Goal: Task Accomplishment & Management: Manage account settings

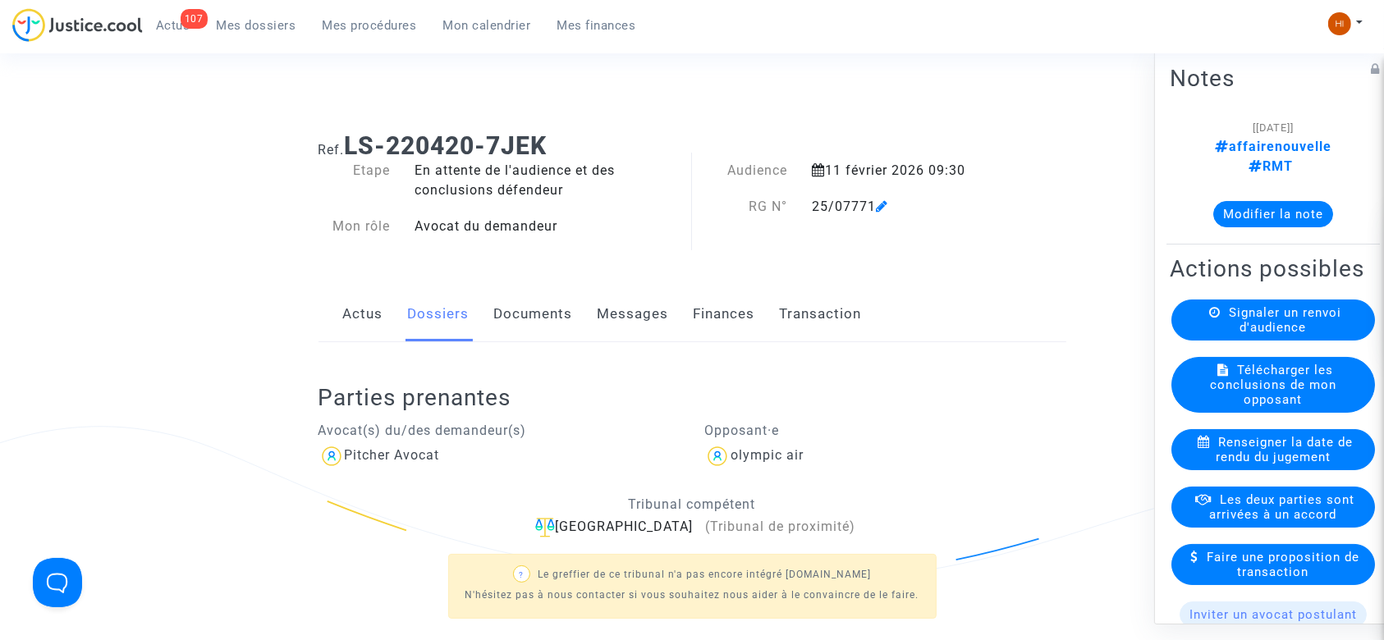
click at [512, 310] on link "Documents" at bounding box center [533, 314] width 79 height 54
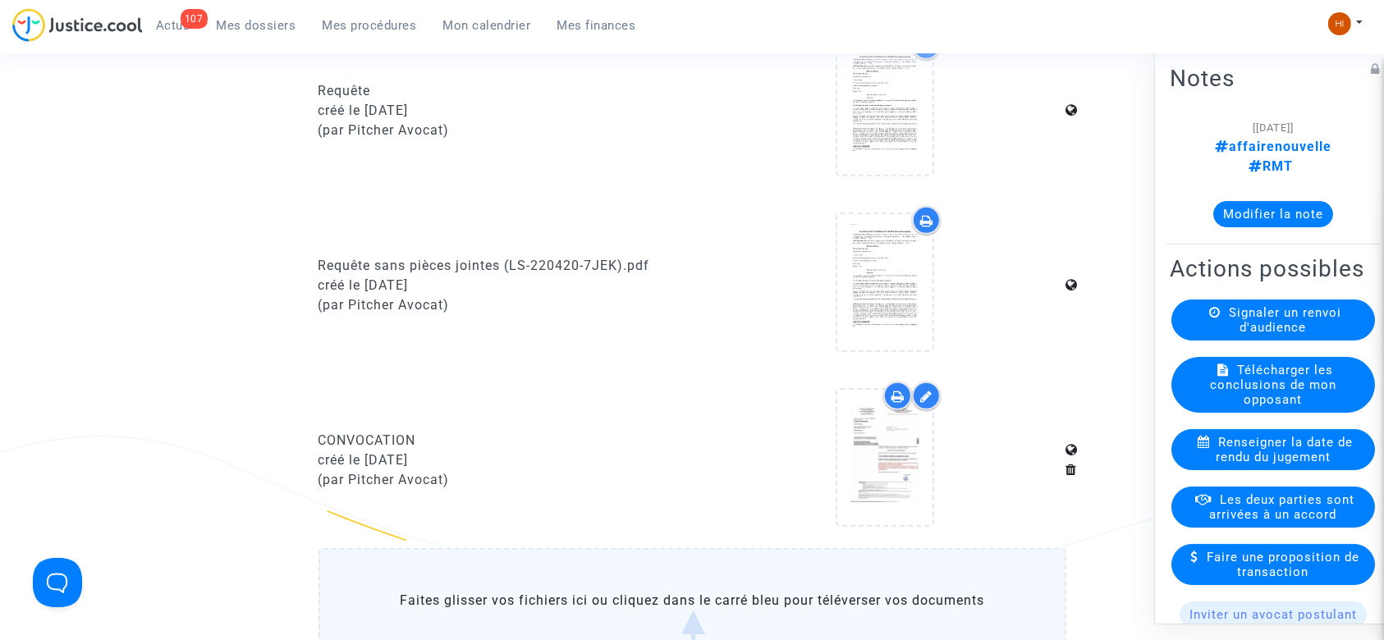
scroll to position [780, 0]
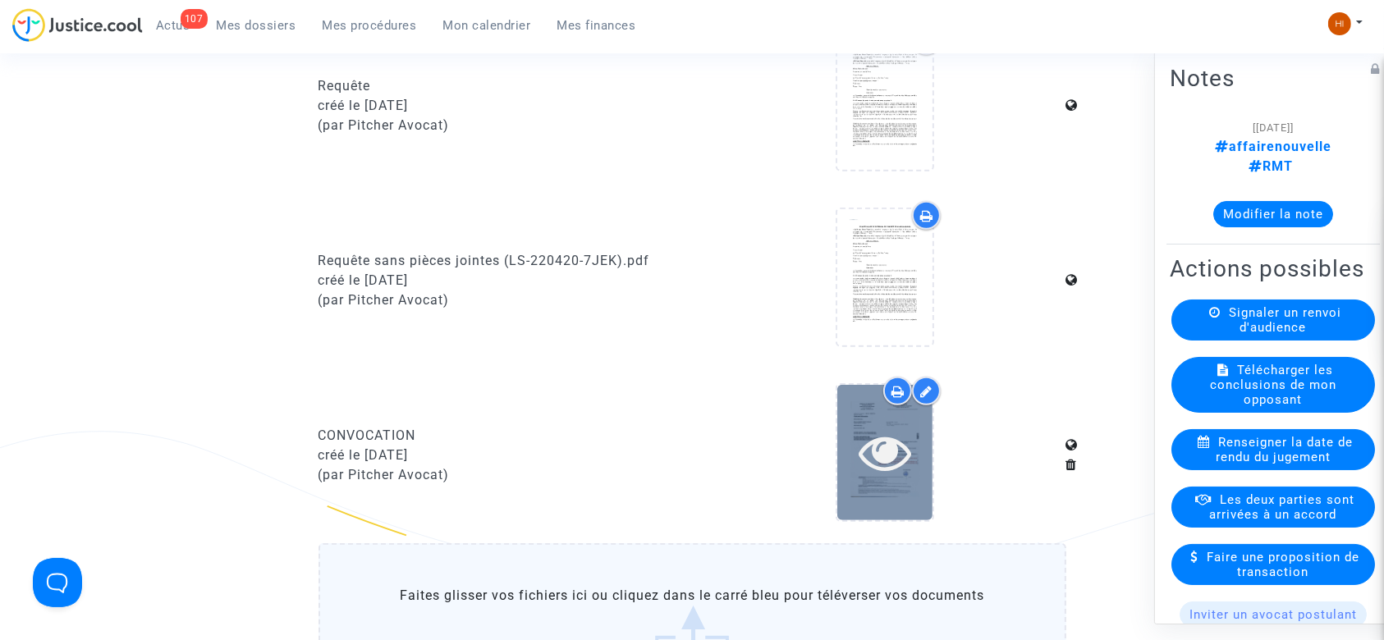
click at [895, 452] on icon at bounding box center [885, 452] width 53 height 53
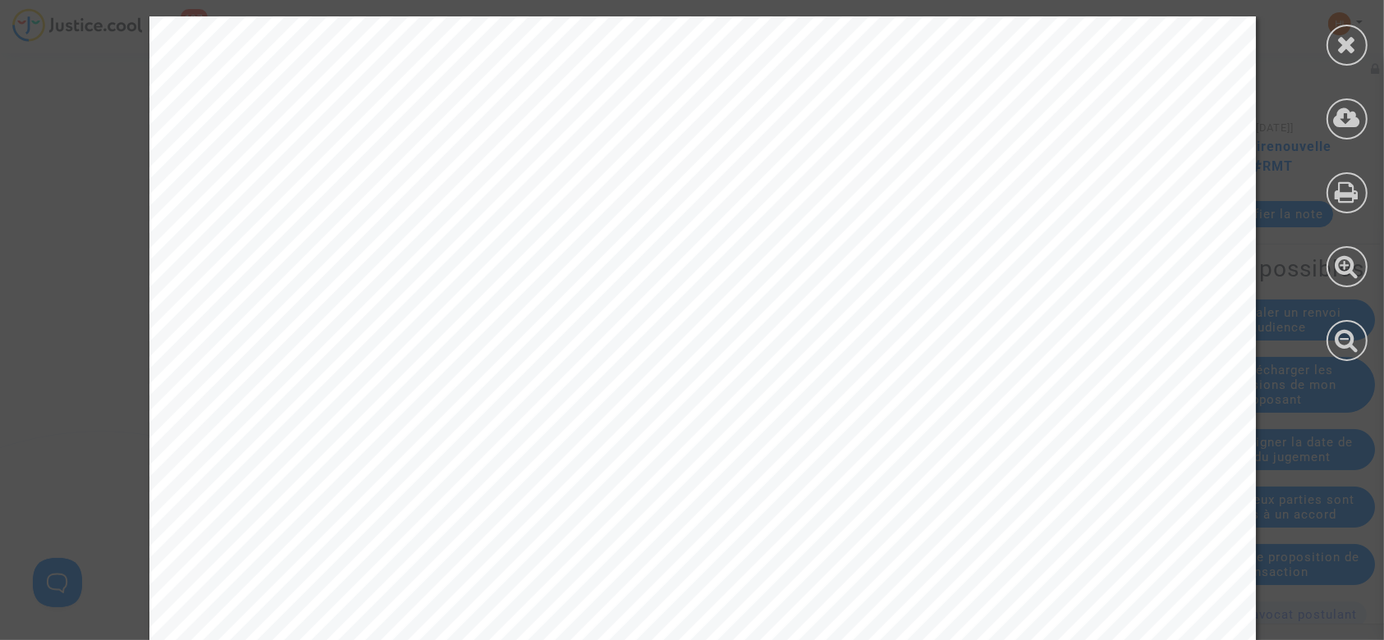
click at [1349, 42] on icon at bounding box center [1348, 44] width 21 height 25
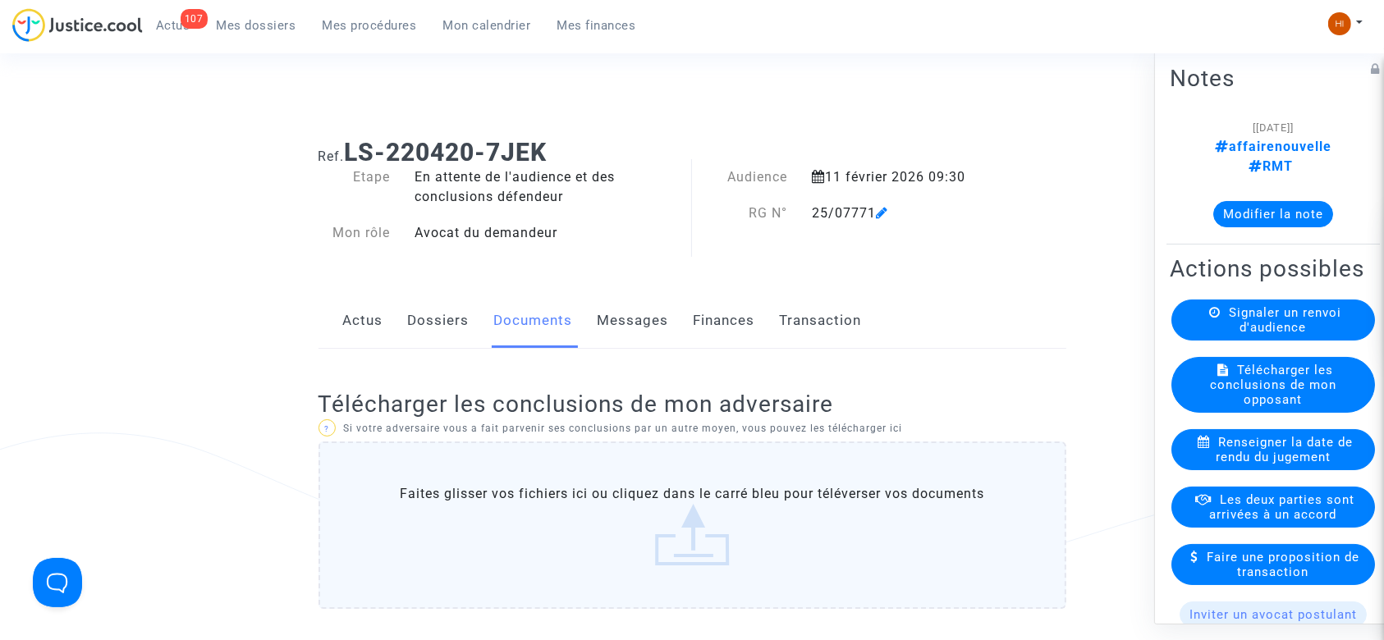
scroll to position [0, 0]
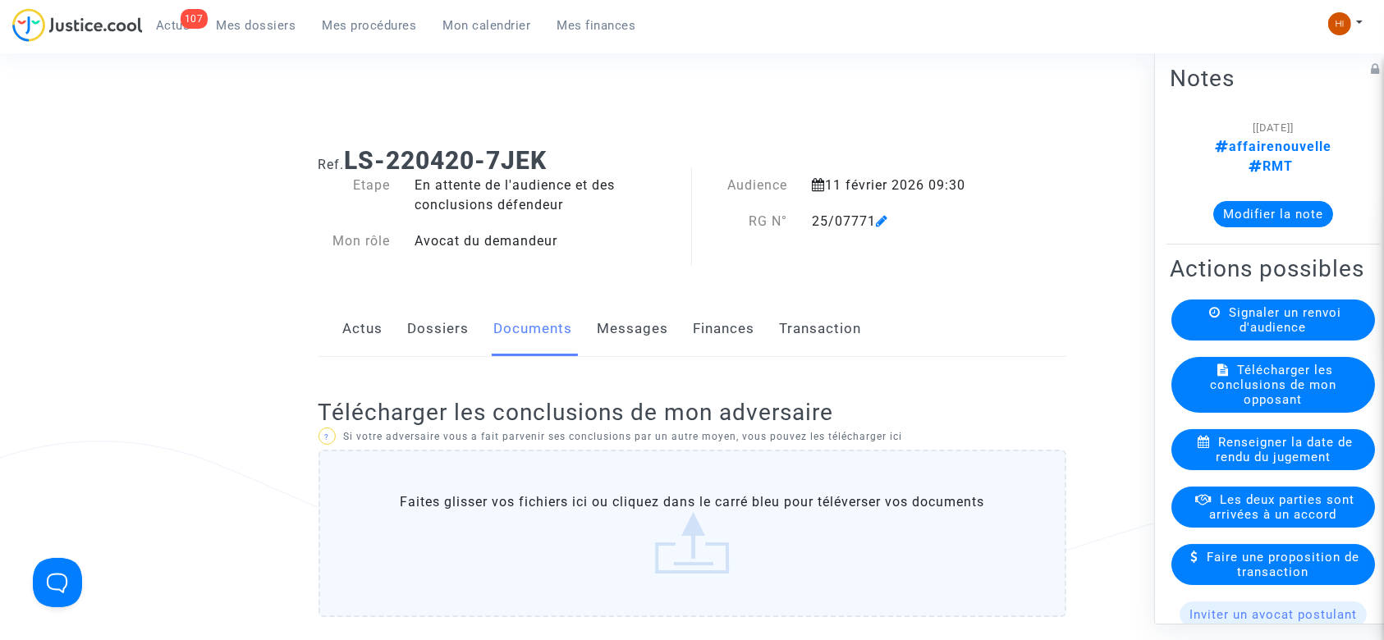
click at [567, 154] on h1 "Ref. LS-220420-7JEK" at bounding box center [693, 161] width 748 height 30
drag, startPoint x: 351, startPoint y: 158, endPoint x: 599, endPoint y: 140, distance: 247.7
click at [599, 140] on div "Ref. LS-220420-7JEK" at bounding box center [692, 155] width 773 height 42
copy b "LS-220420-7JEK"
click at [363, 30] on span "Mes procédures" at bounding box center [370, 25] width 94 height 15
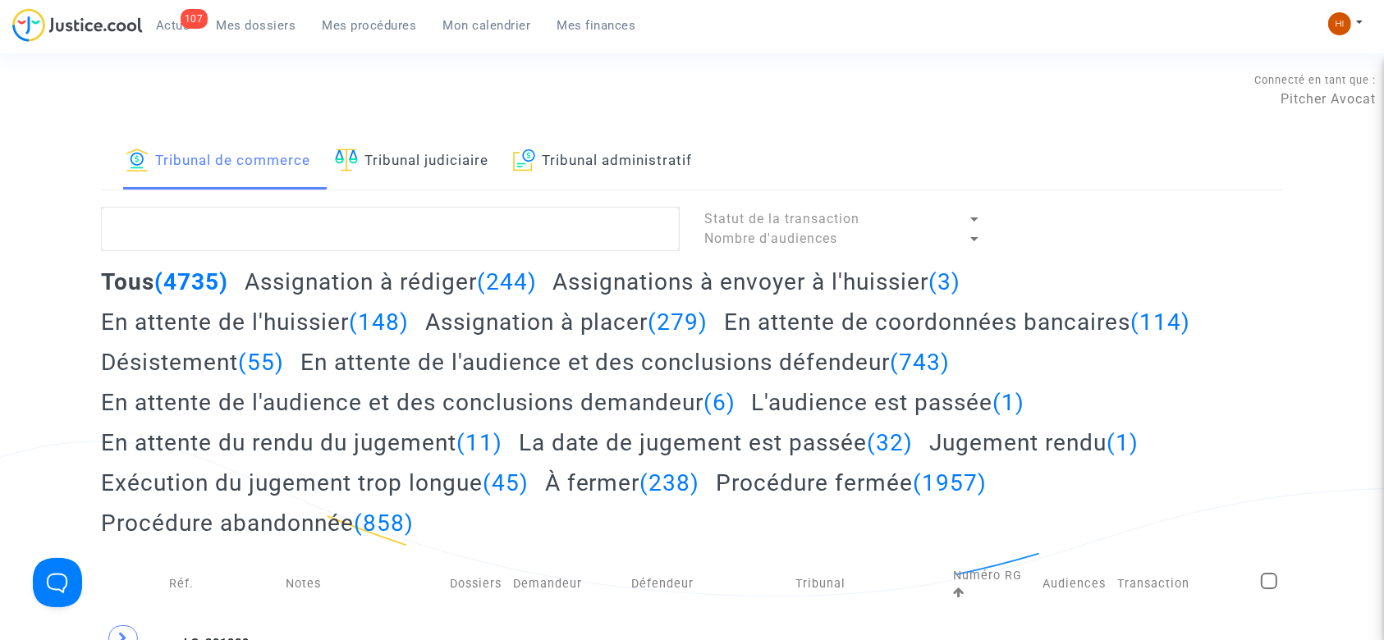
click at [466, 168] on link "Tribunal judiciaire" at bounding box center [412, 162] width 154 height 56
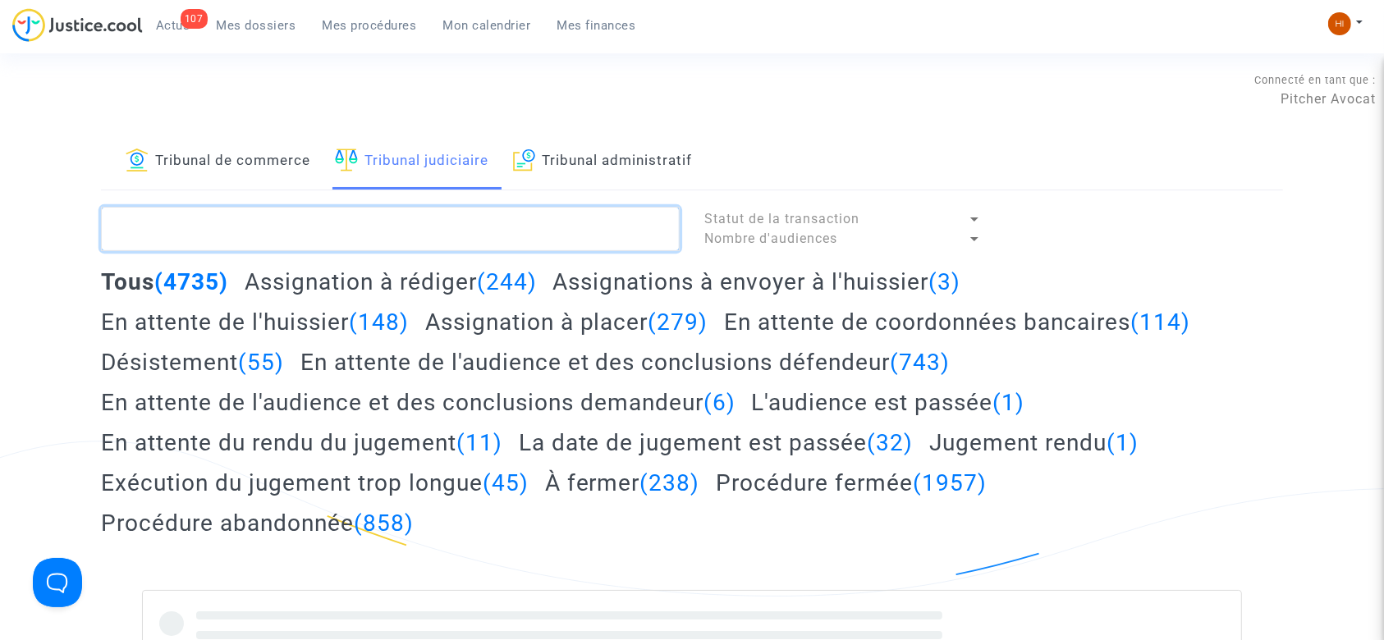
click at [409, 240] on textarea at bounding box center [390, 229] width 579 height 44
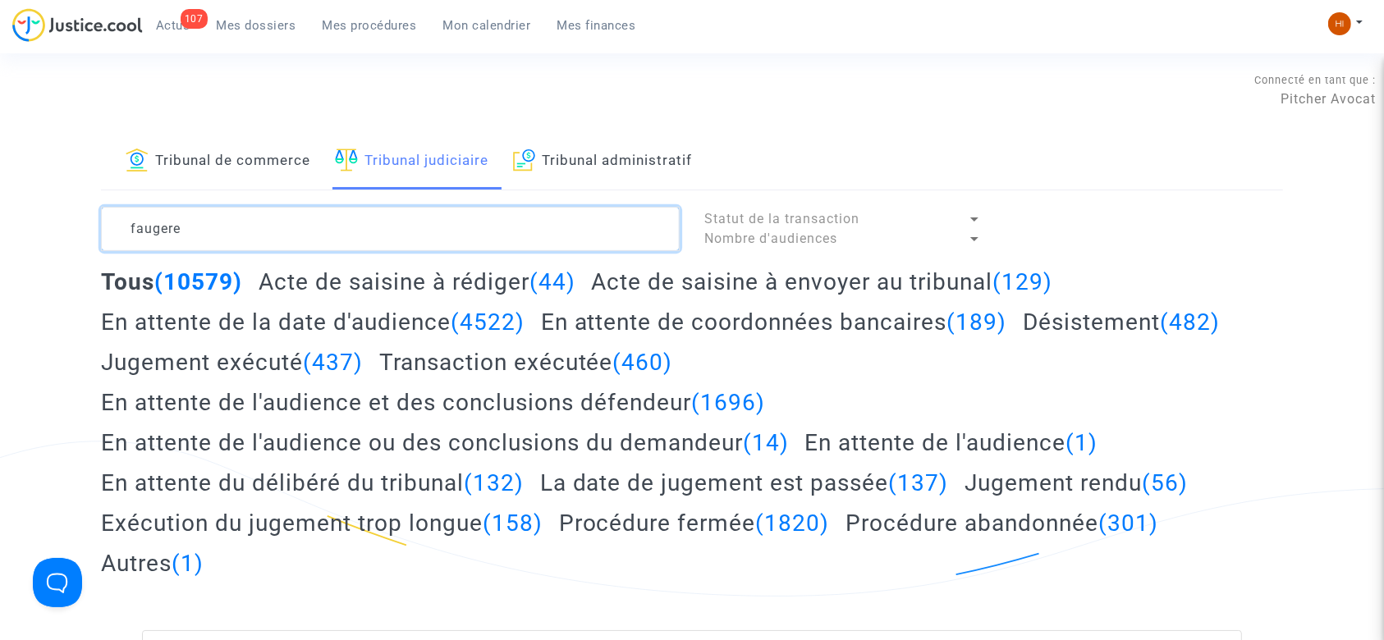
type textarea "faugere"
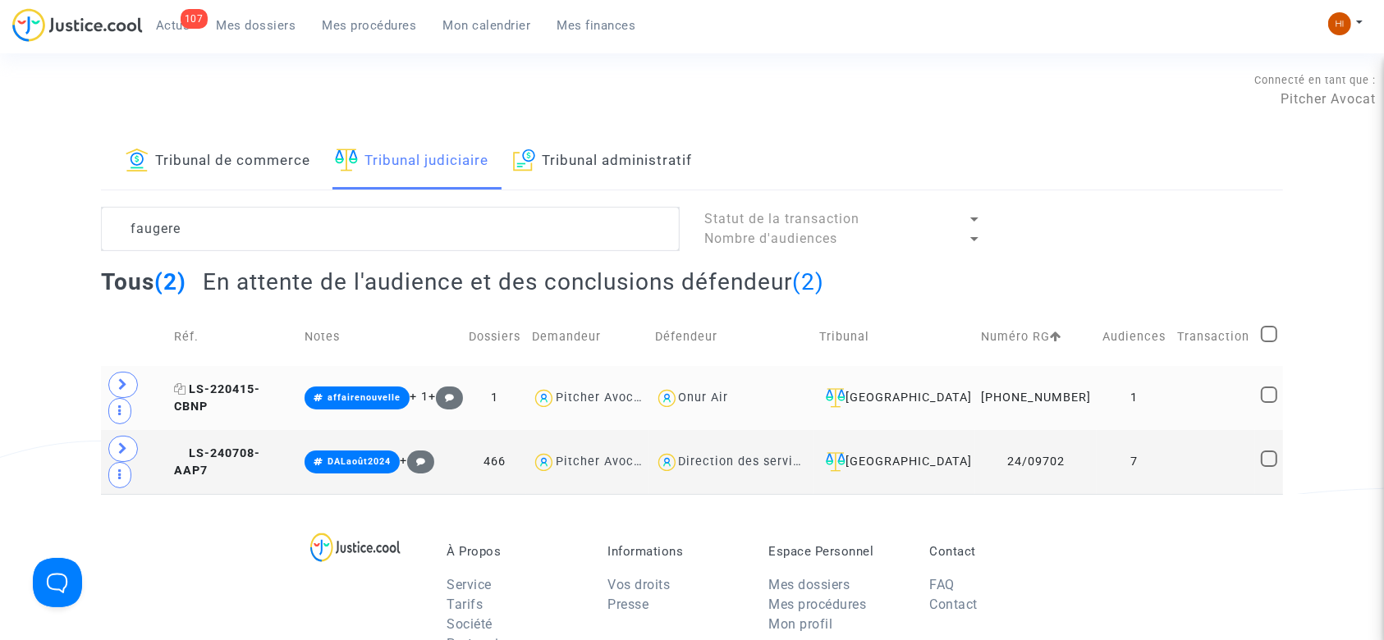
click at [259, 383] on span "LS-220415-CBNP" at bounding box center [217, 399] width 86 height 32
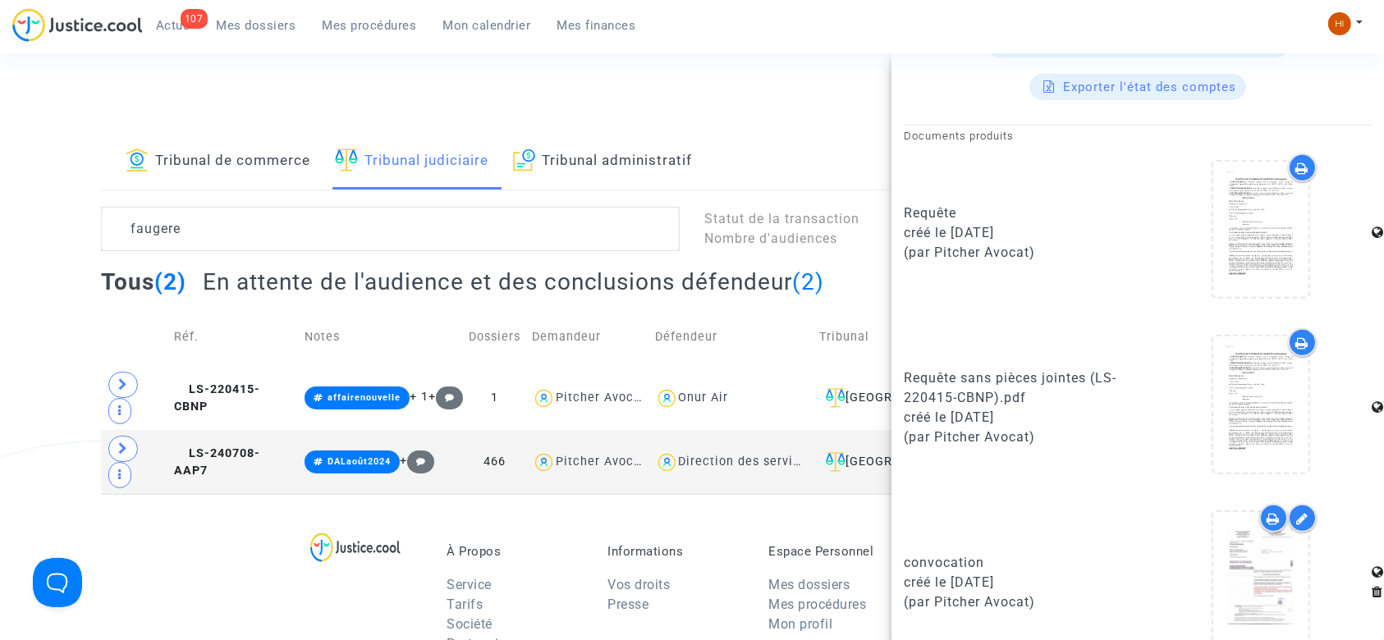
scroll to position [823, 0]
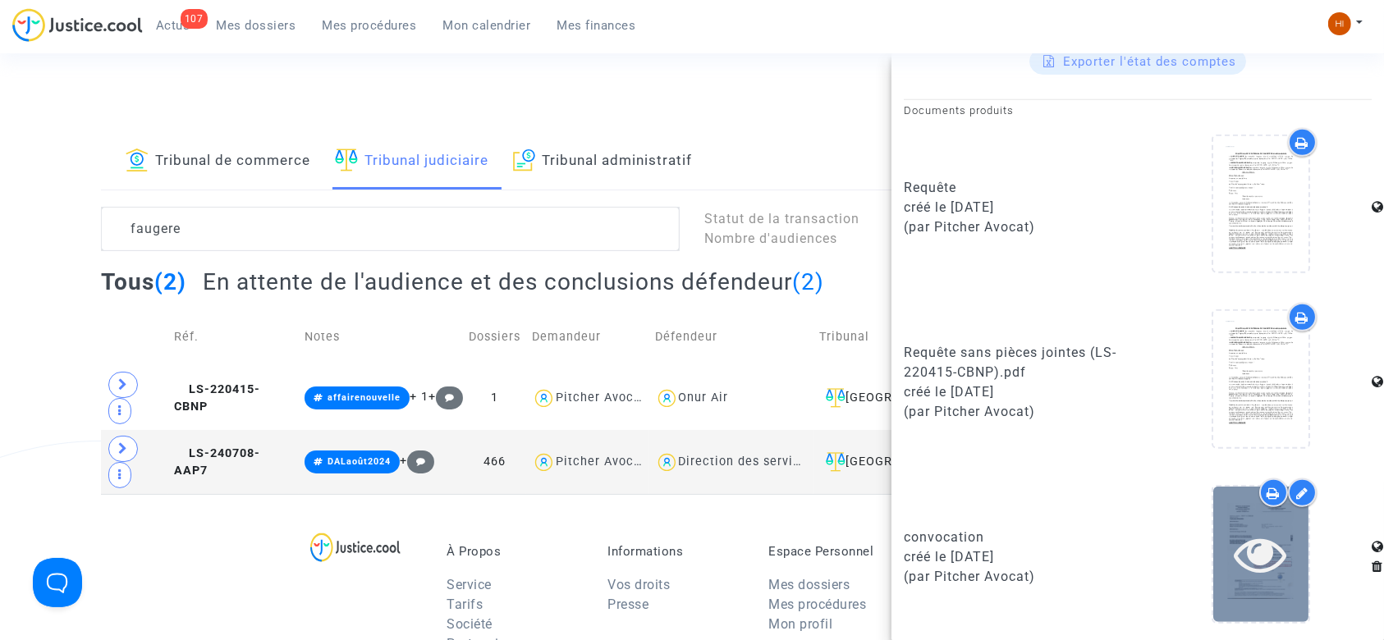
click at [1247, 548] on icon at bounding box center [1261, 554] width 53 height 53
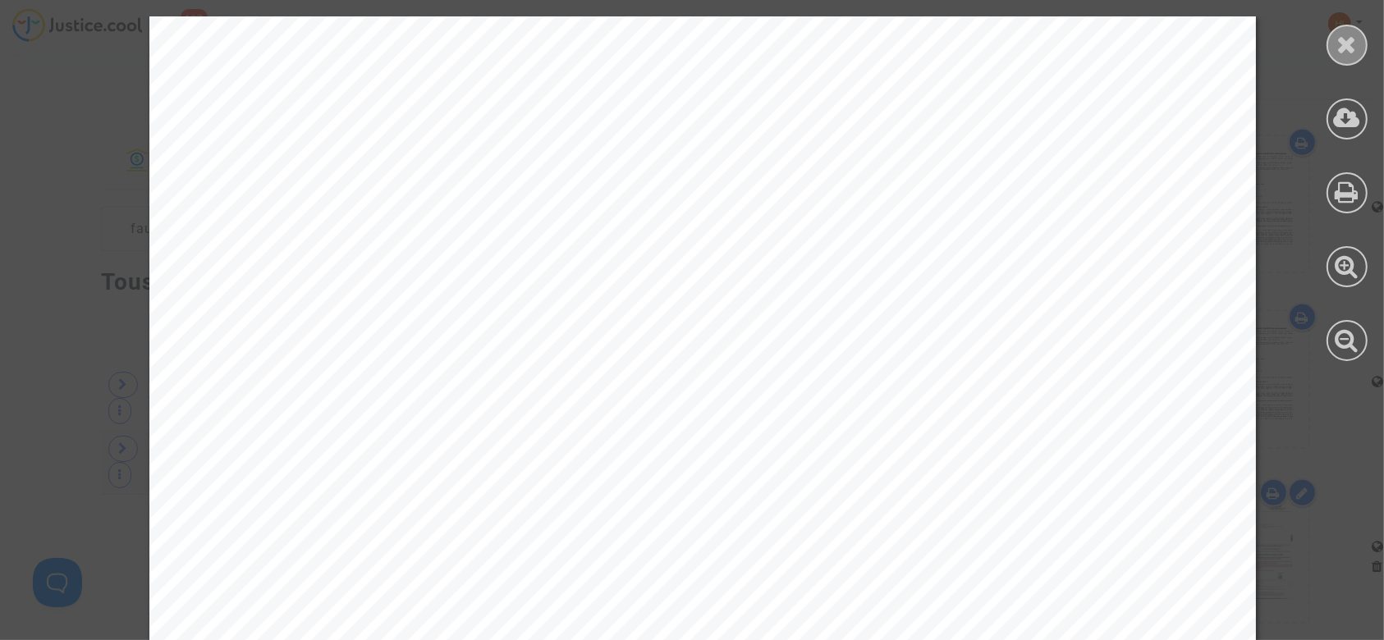
click at [1347, 45] on icon at bounding box center [1348, 44] width 21 height 25
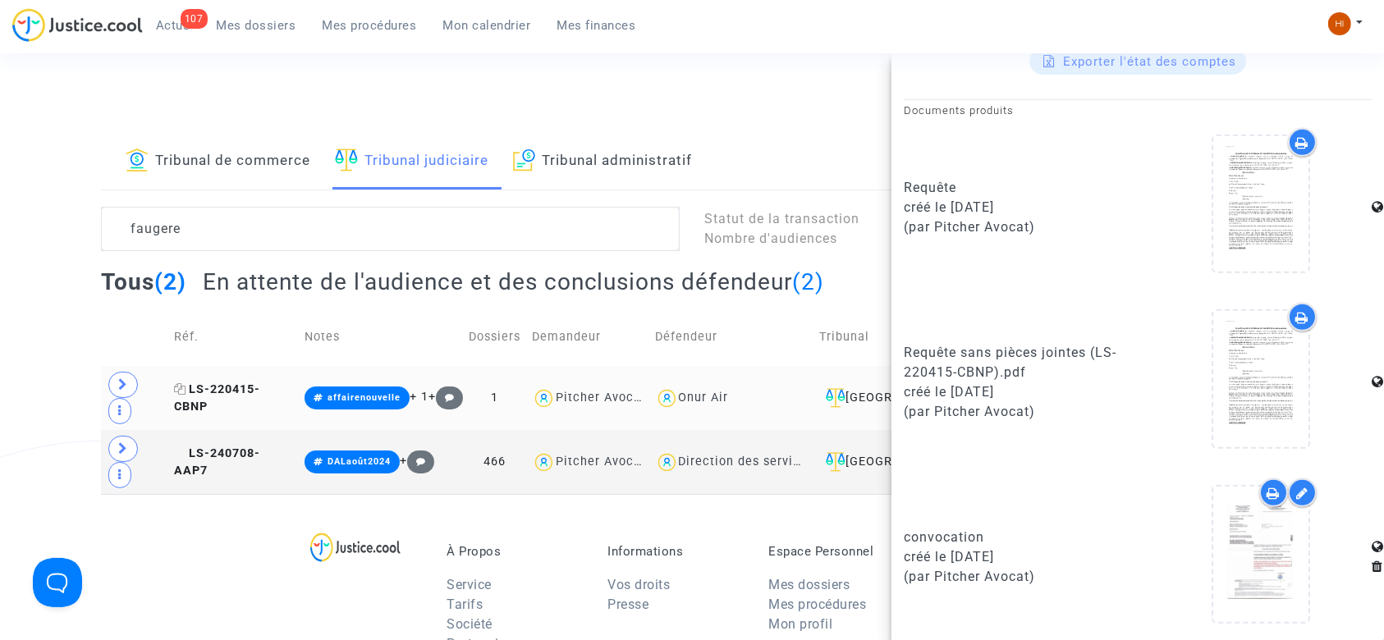
click at [183, 383] on icon at bounding box center [180, 388] width 12 height 11
click at [260, 383] on span "LS-220415-CBNP" at bounding box center [217, 399] width 86 height 32
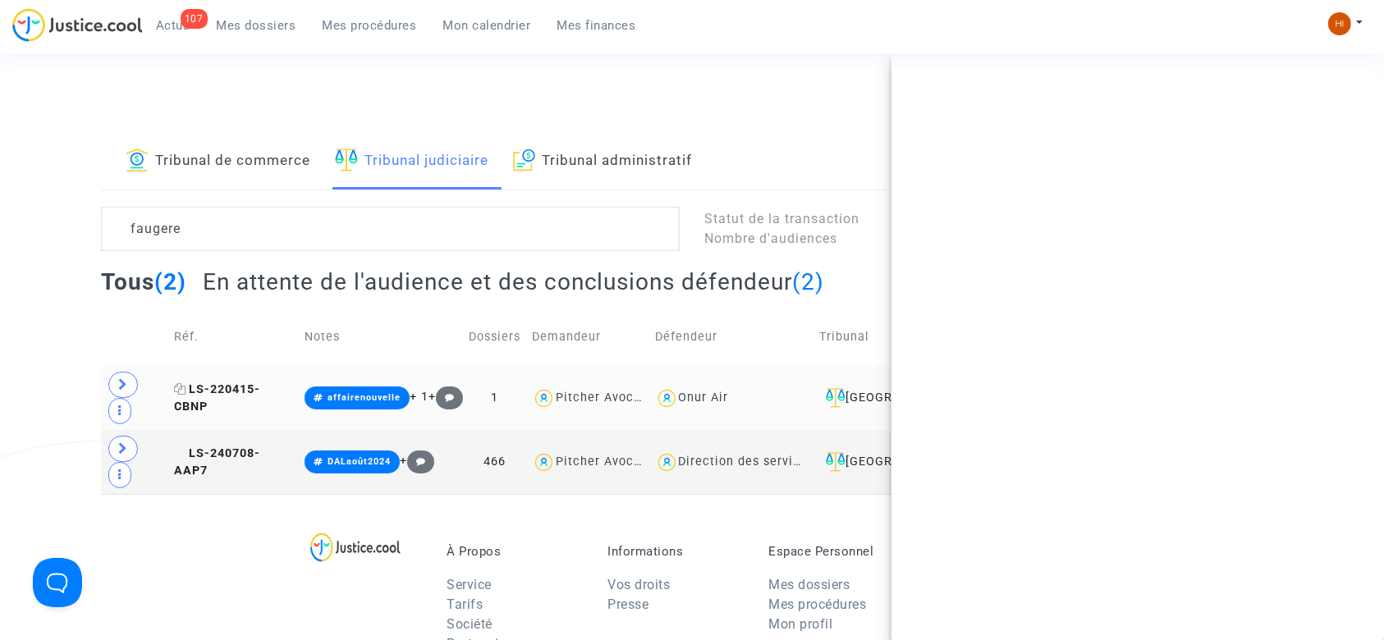
scroll to position [0, 0]
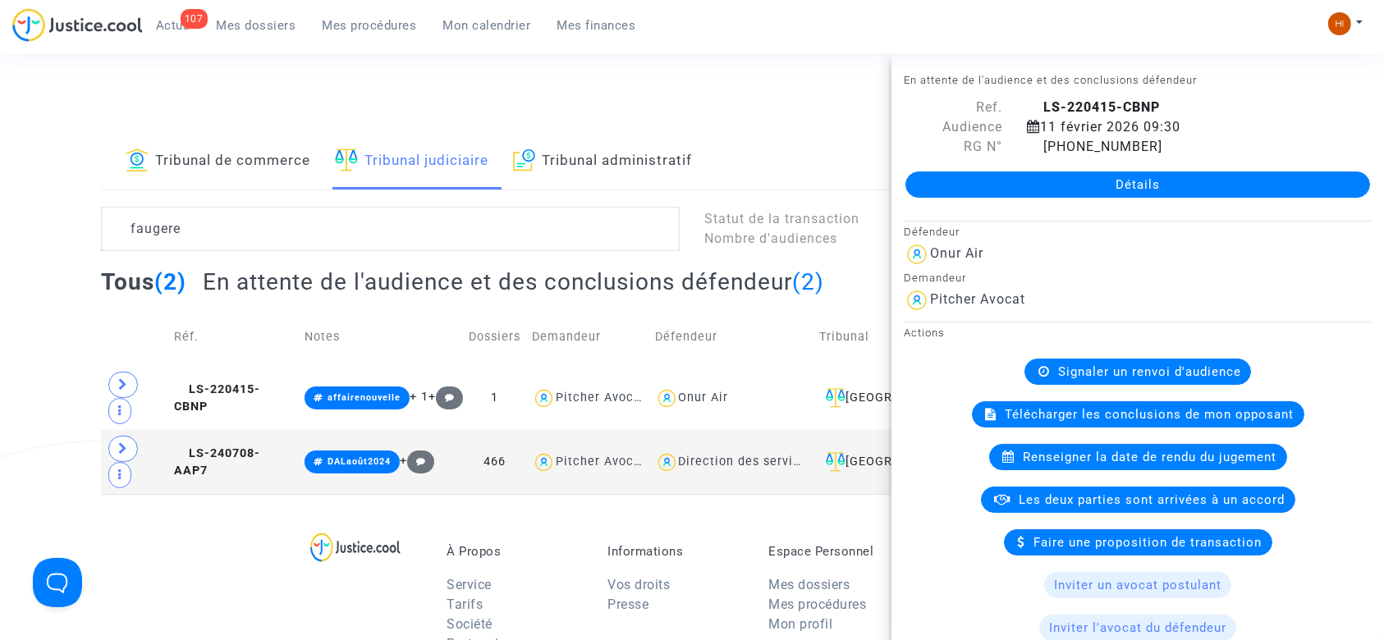
click at [1136, 183] on link "Détails" at bounding box center [1138, 185] width 465 height 26
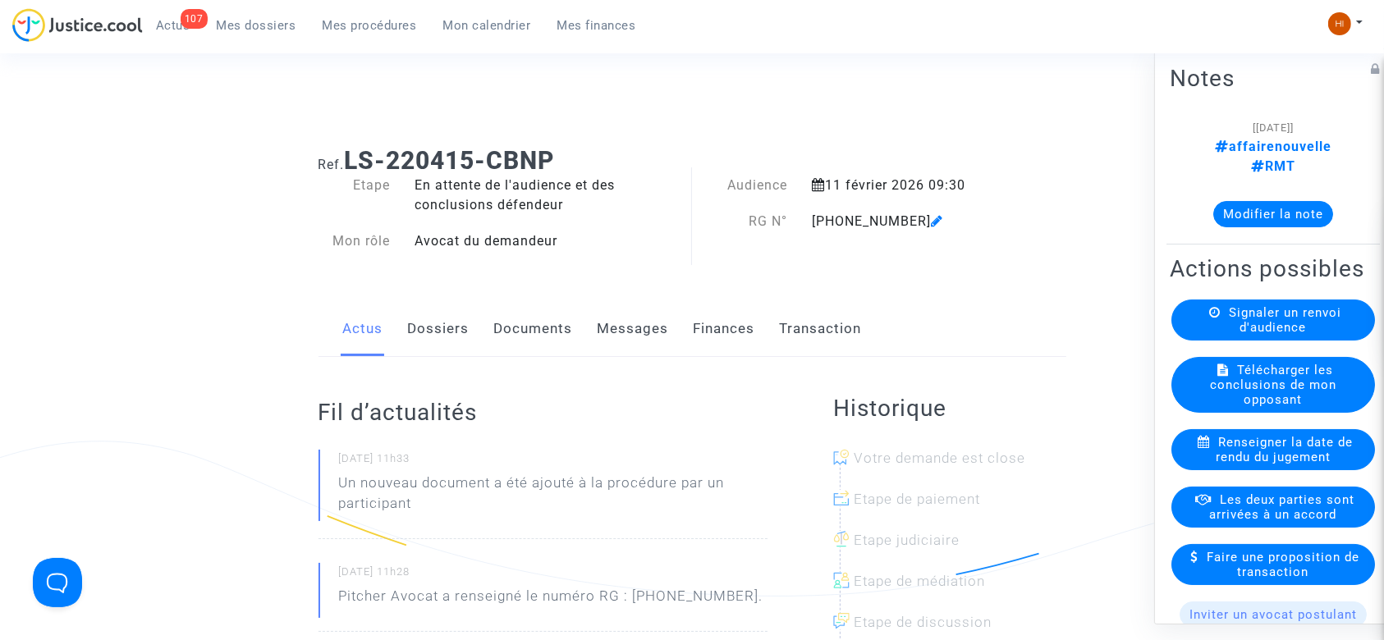
click at [1248, 201] on button "Modifier la note" at bounding box center [1274, 214] width 120 height 26
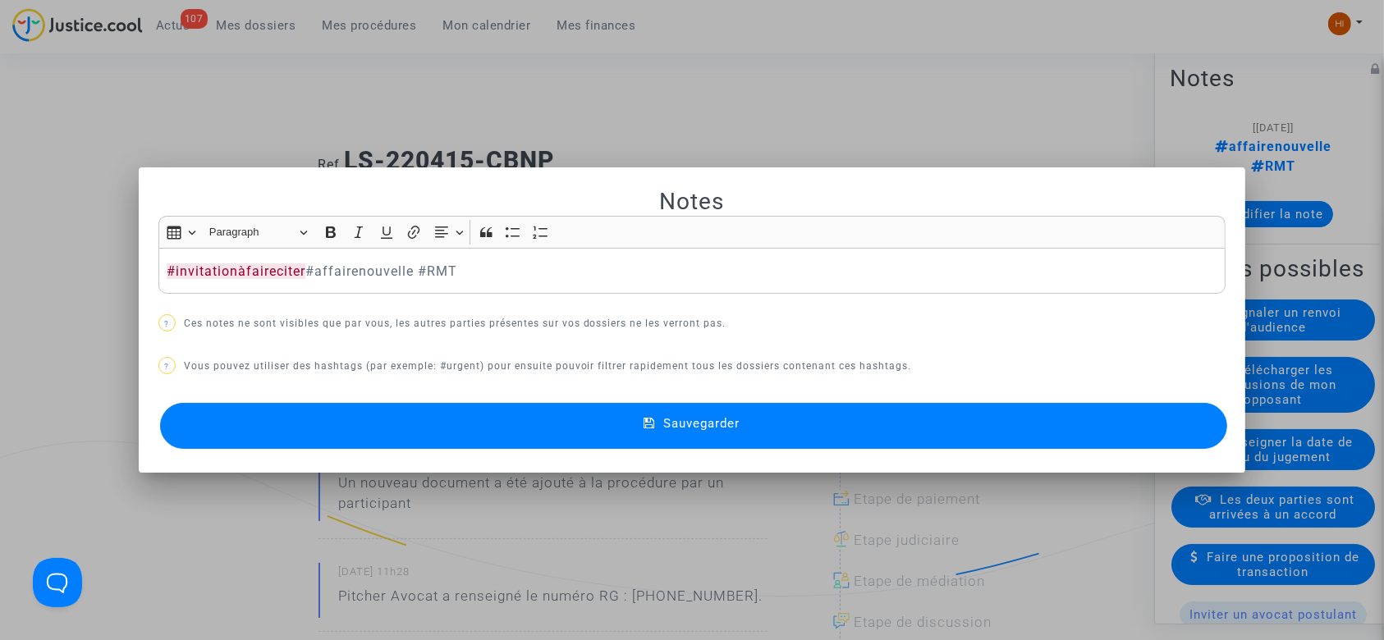
click at [775, 415] on button "Sauvegarder" at bounding box center [694, 426] width 1068 height 46
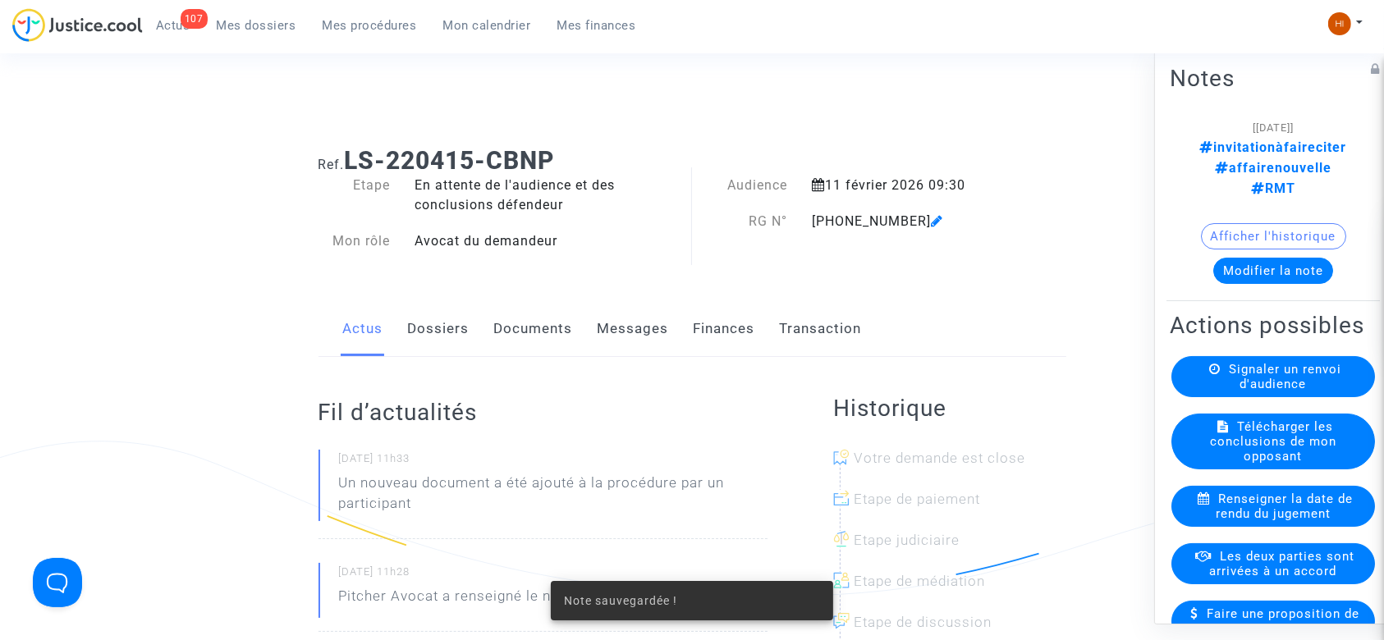
click at [494, 348] on link "Documents" at bounding box center [533, 329] width 79 height 54
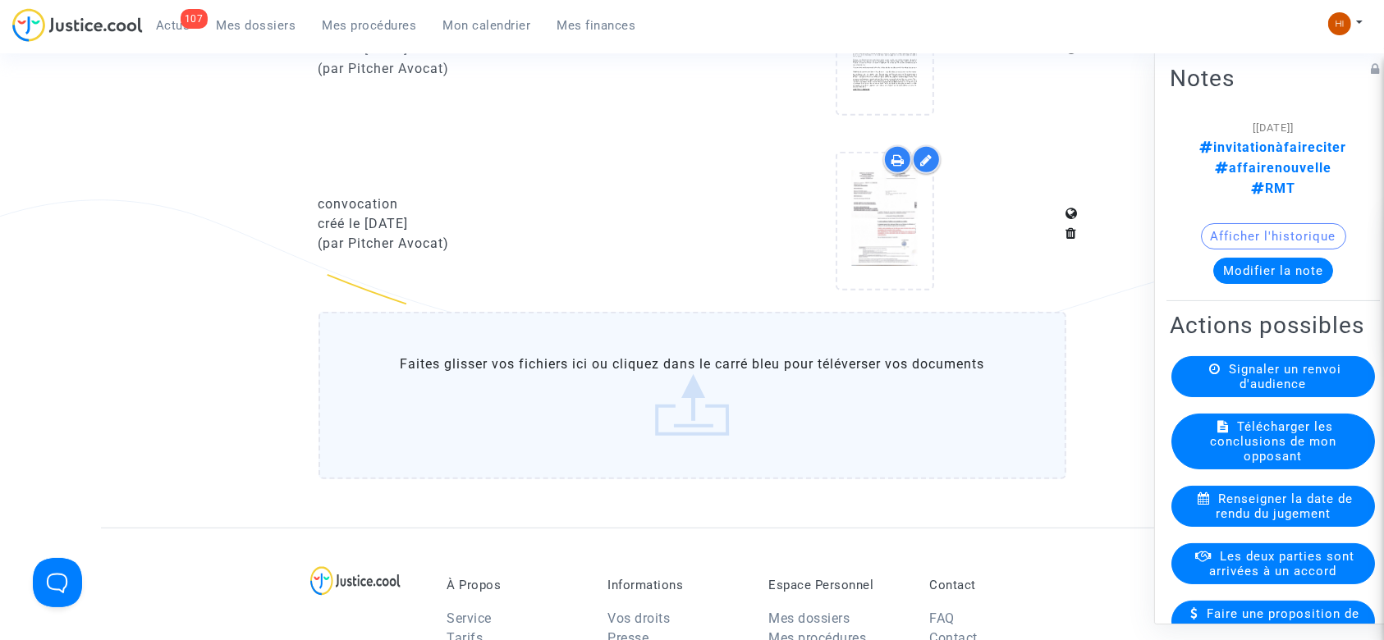
scroll to position [1030, 0]
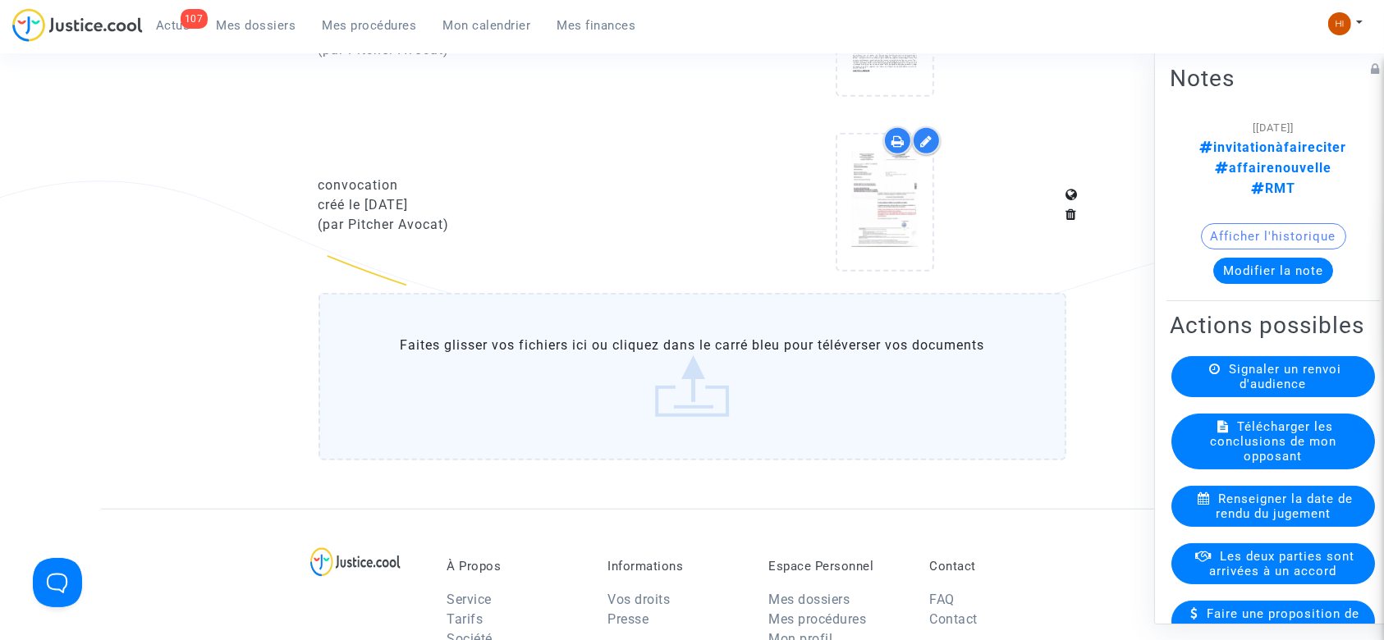
click at [602, 397] on label "Faites glisser vos fichiers ici ou cliquez dans le carré bleu pour téléverser v…" at bounding box center [693, 377] width 748 height 168
click at [0, 0] on input "Faites glisser vos fichiers ici ou cliquez dans le carré bleu pour téléverser v…" at bounding box center [0, 0] width 0 height 0
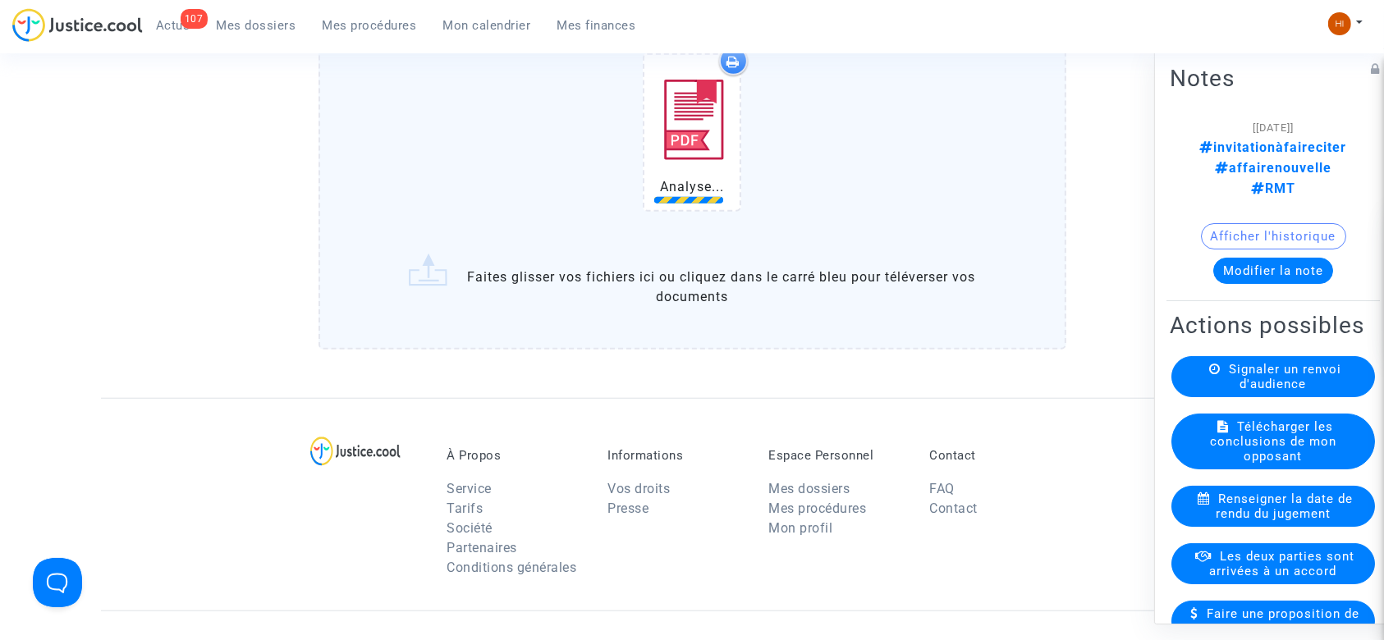
scroll to position [1322, 0]
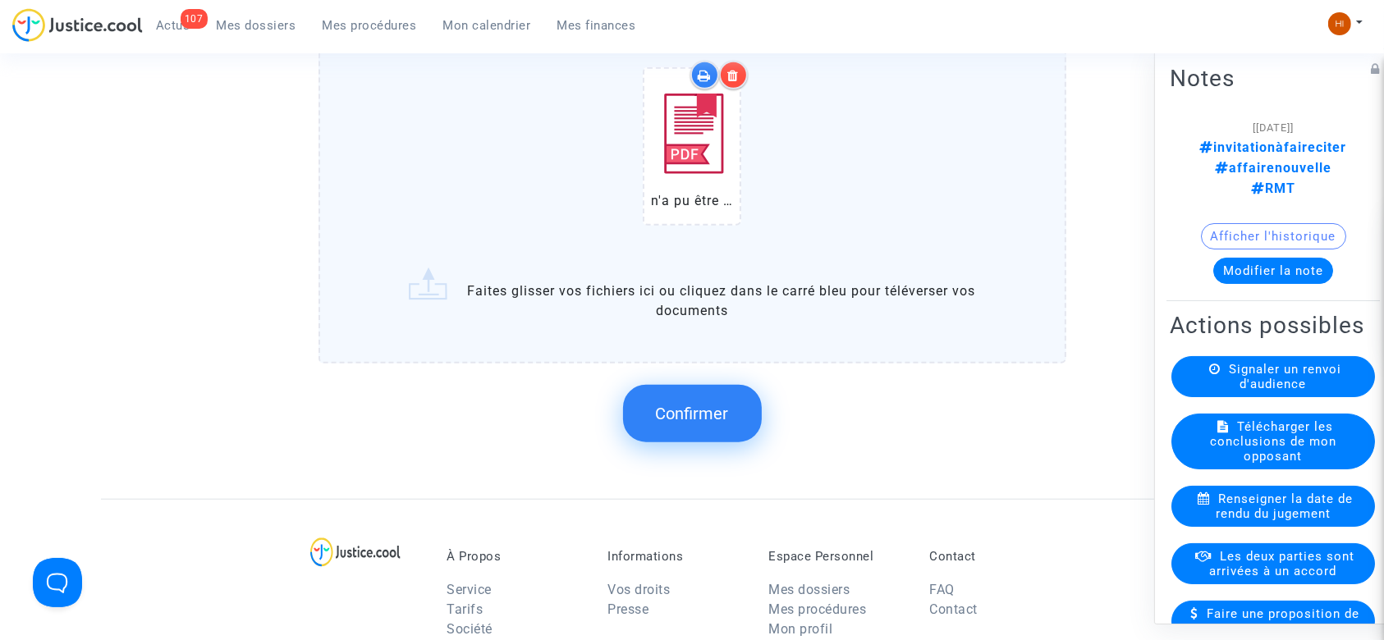
click at [650, 385] on button "Confirmer" at bounding box center [692, 413] width 139 height 57
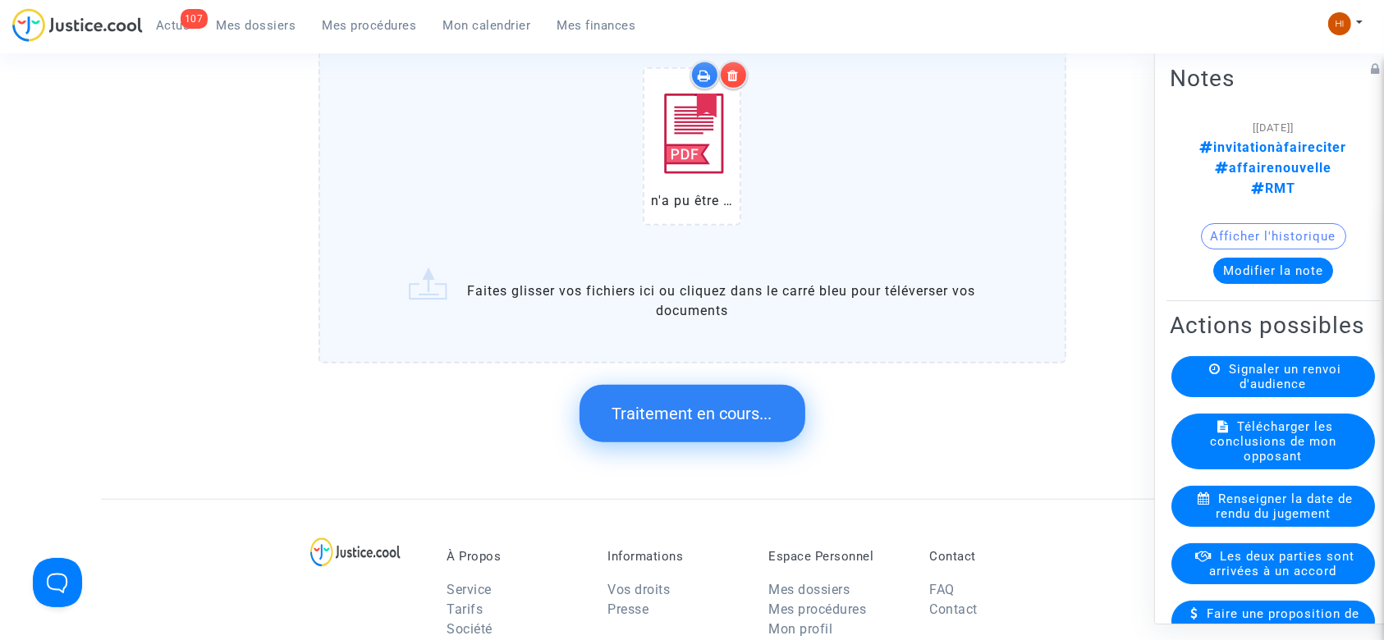
click at [650, 385] on button "Traitement en cours..." at bounding box center [693, 413] width 226 height 57
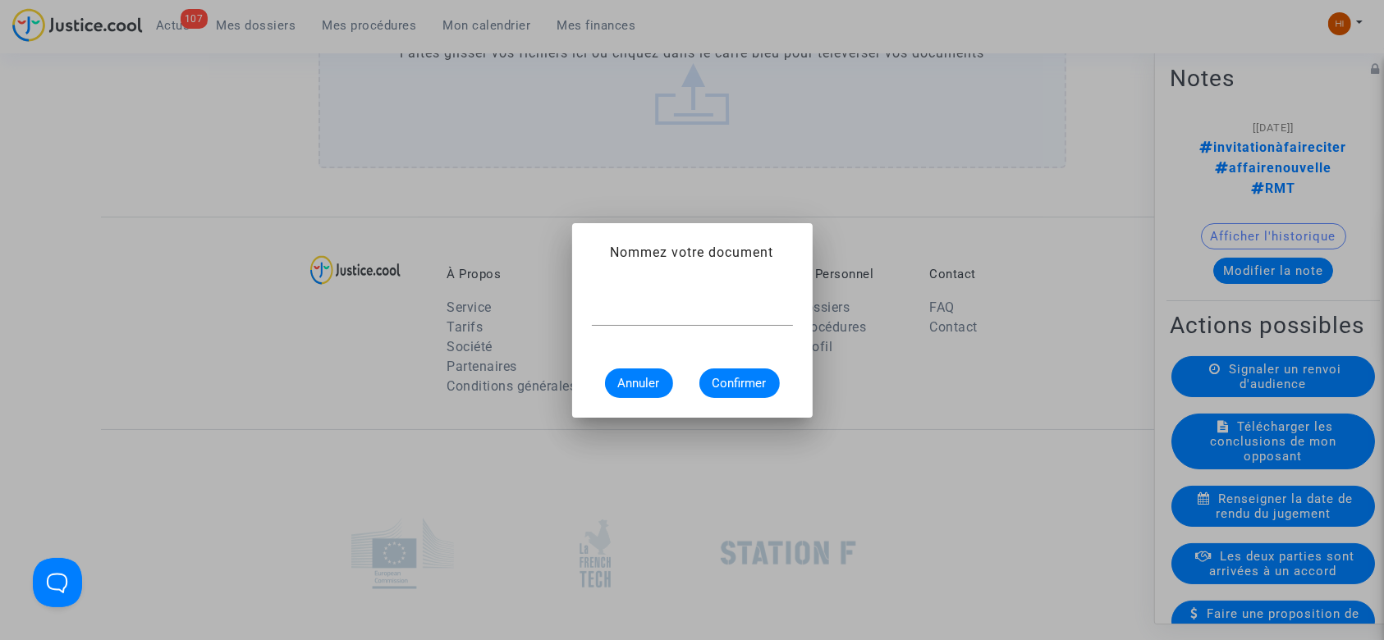
scroll to position [0, 0]
type input "invitation à faire citer"
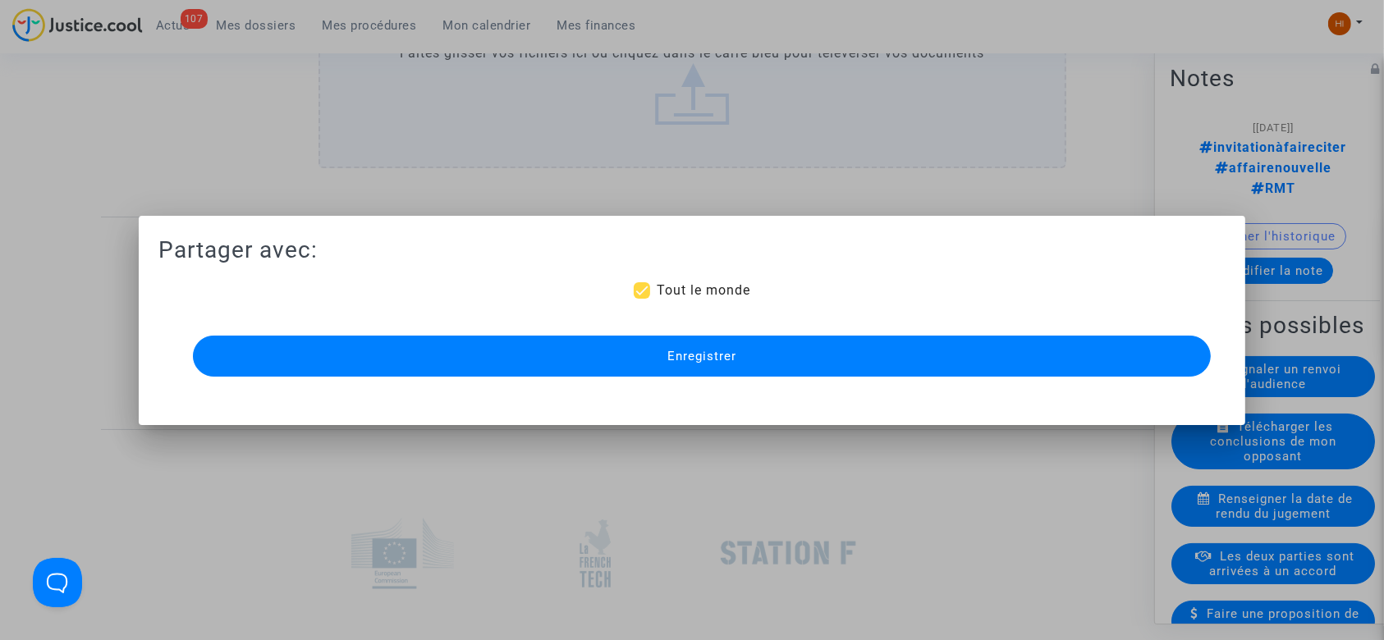
click at [652, 338] on button "Enregistrer" at bounding box center [702, 356] width 1019 height 41
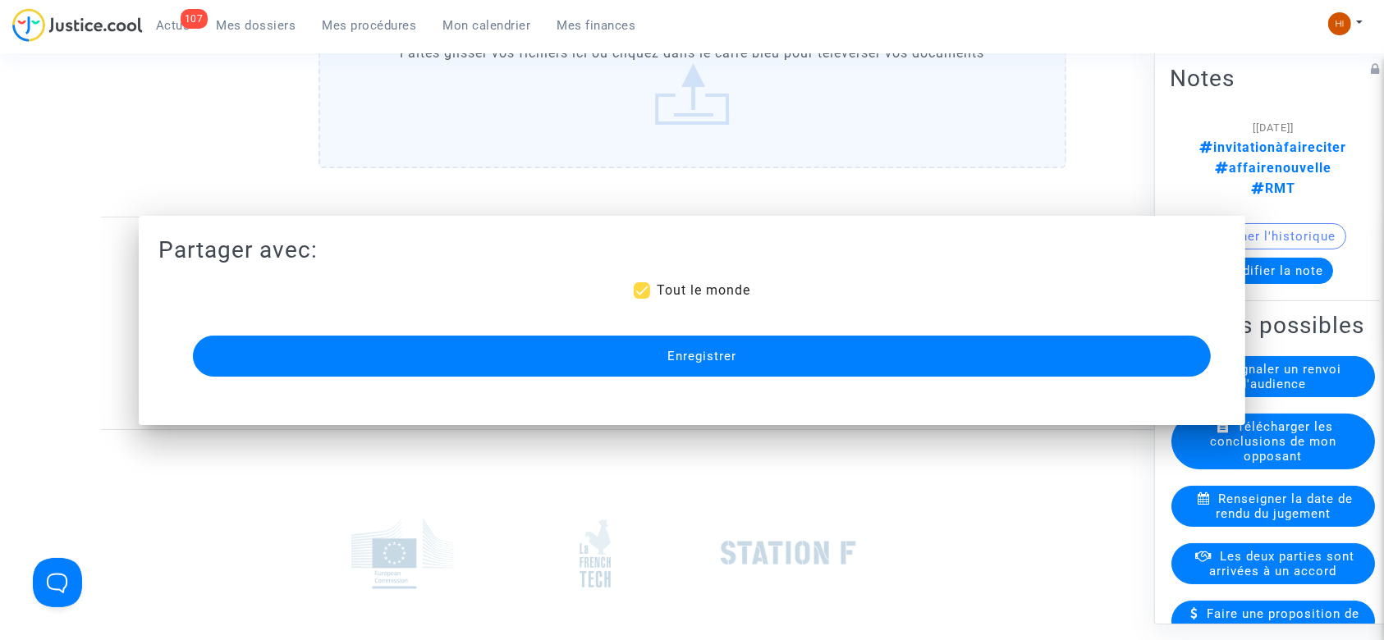
scroll to position [1322, 0]
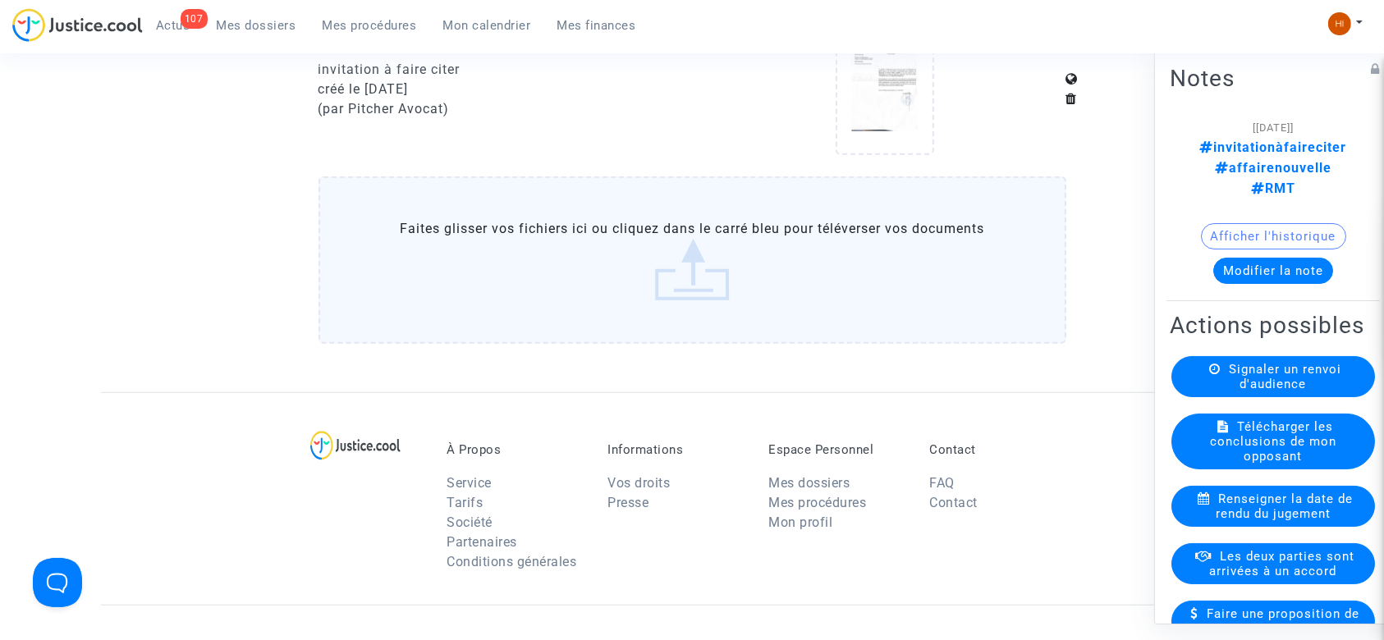
click at [380, 21] on span "Mes procédures" at bounding box center [370, 25] width 94 height 15
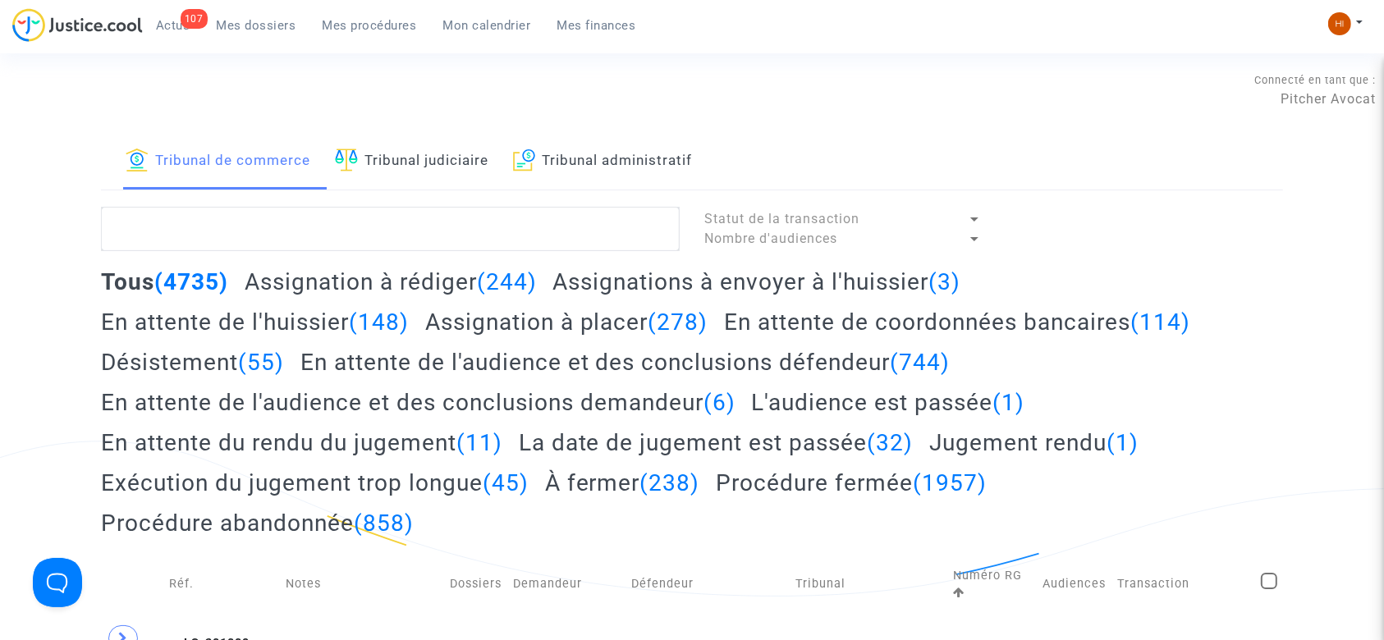
click at [430, 160] on link "Tribunal judiciaire" at bounding box center [412, 162] width 154 height 56
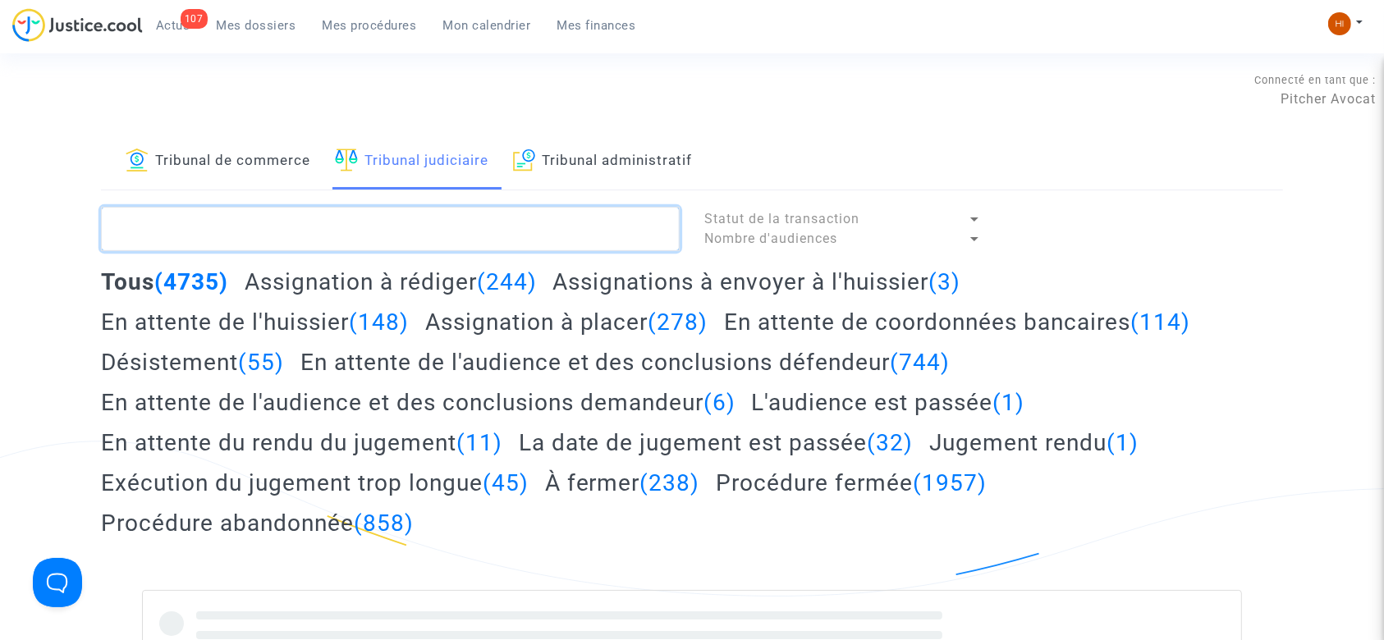
click at [402, 220] on textarea at bounding box center [390, 229] width 579 height 44
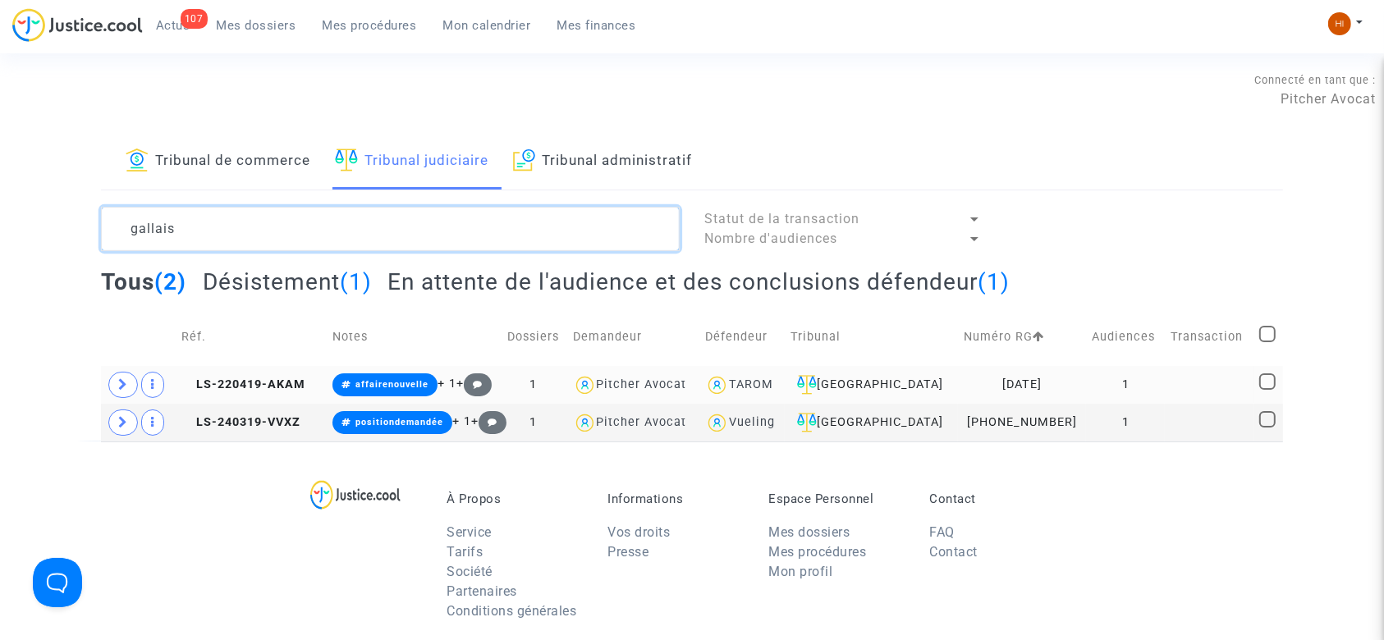
type textarea "gallais"
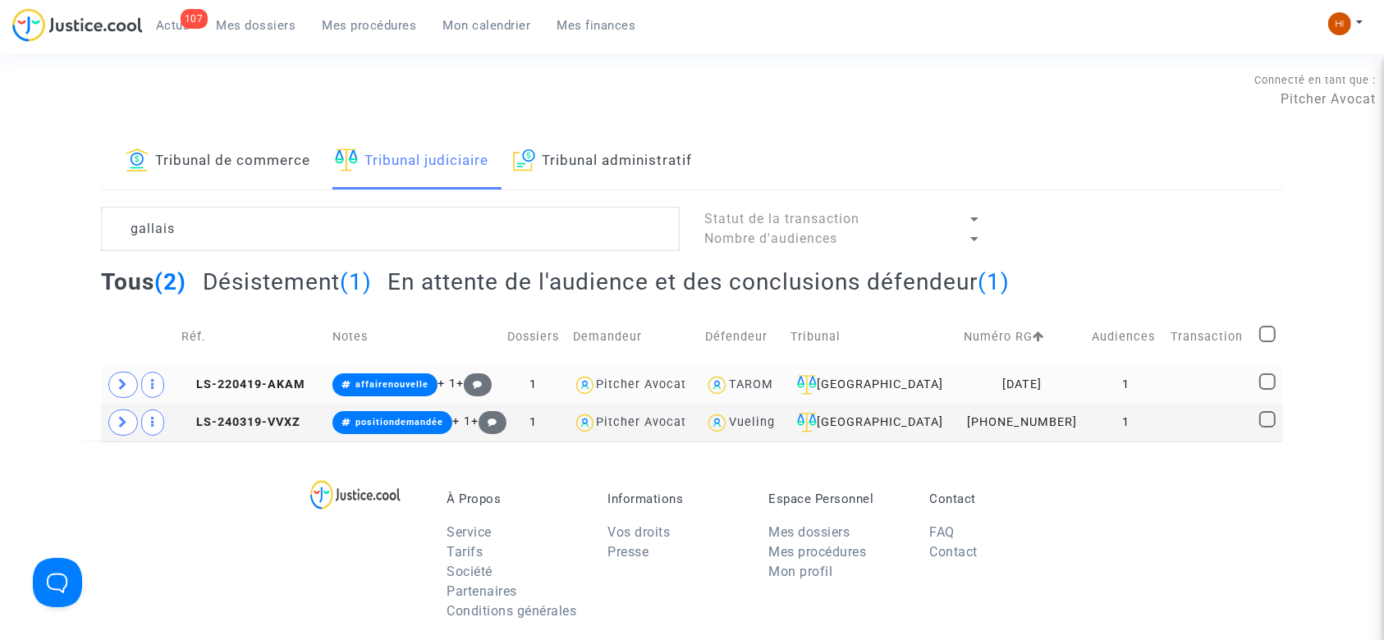
click at [291, 374] on td "LS-220419-AKAM" at bounding box center [252, 385] width 152 height 38
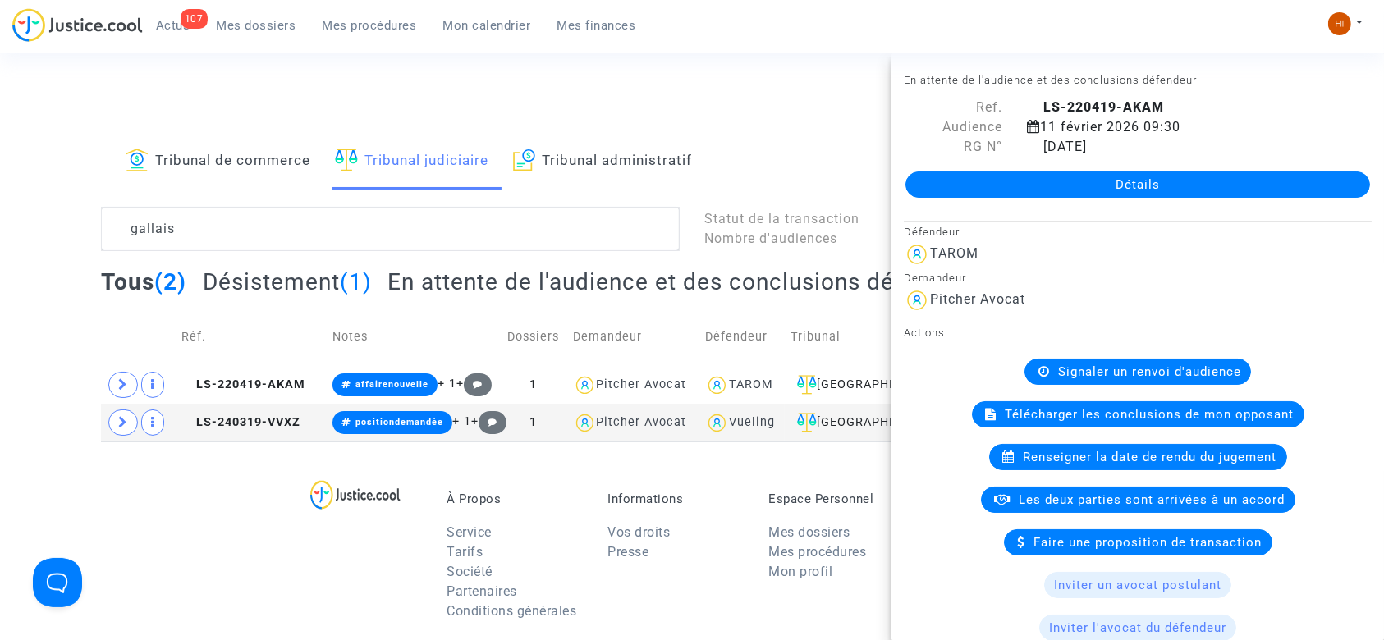
click at [1133, 187] on link "Détails" at bounding box center [1138, 185] width 465 height 26
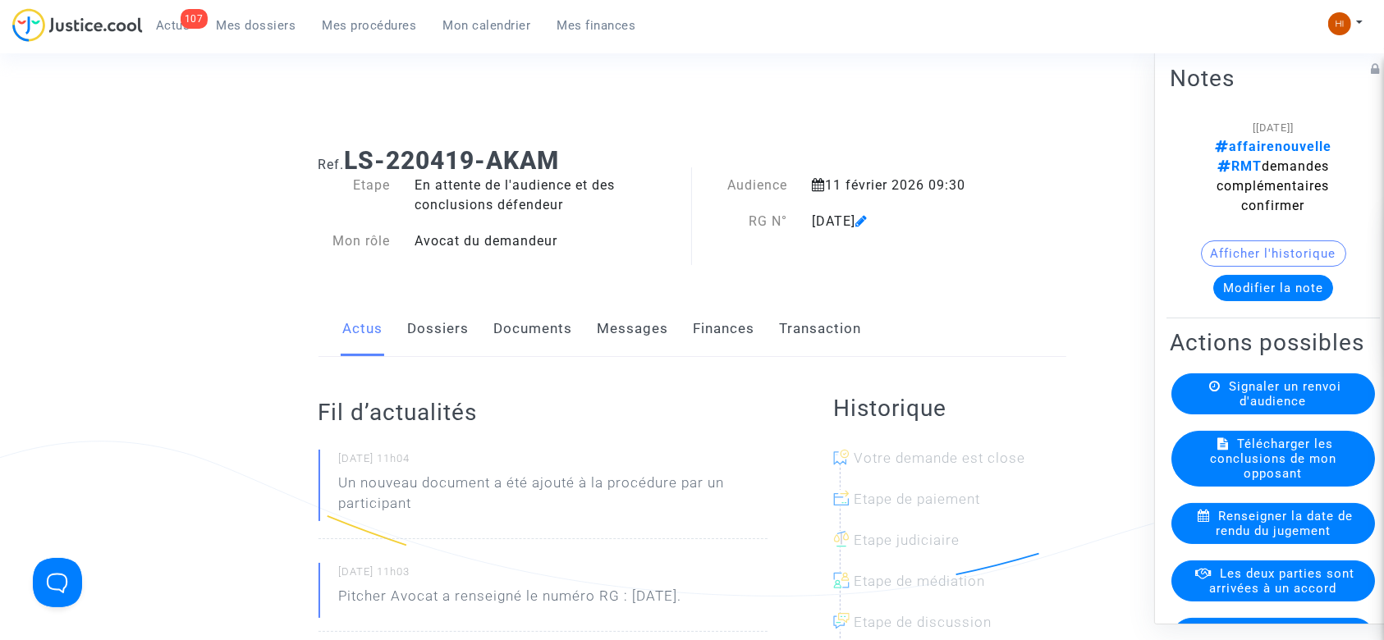
click at [1295, 292] on button "Modifier la note" at bounding box center [1274, 288] width 120 height 26
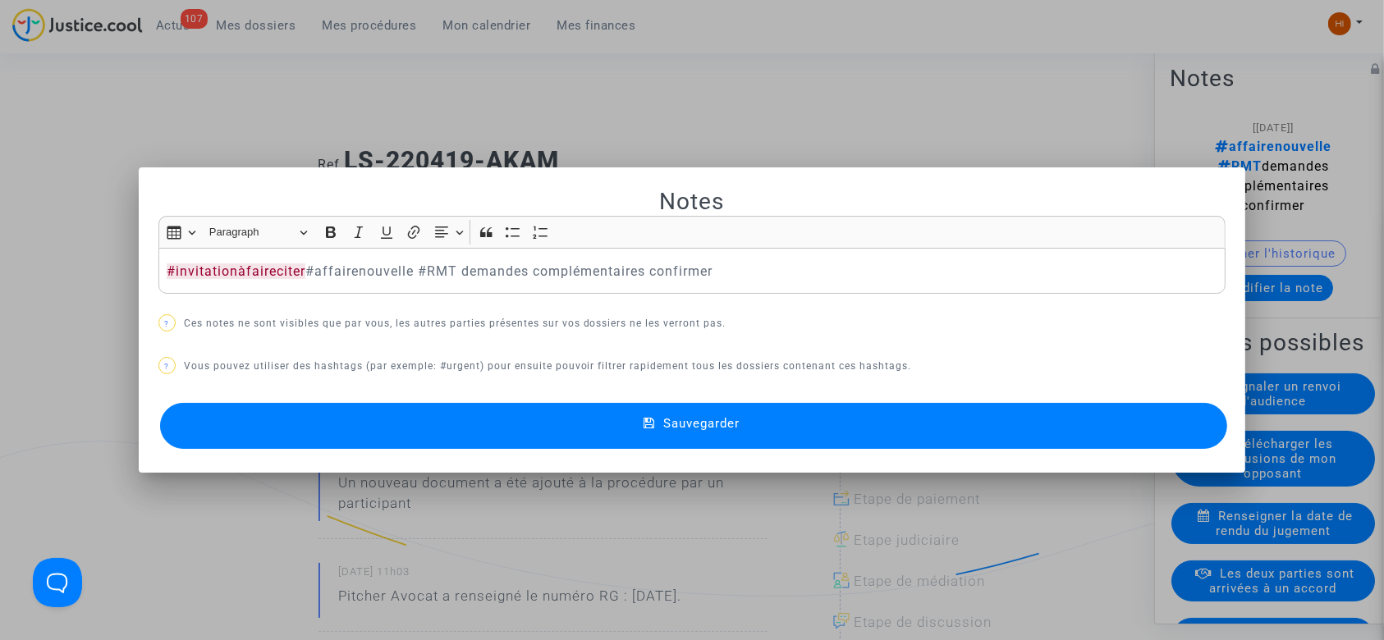
click at [322, 436] on button "Sauvegarder" at bounding box center [694, 426] width 1068 height 46
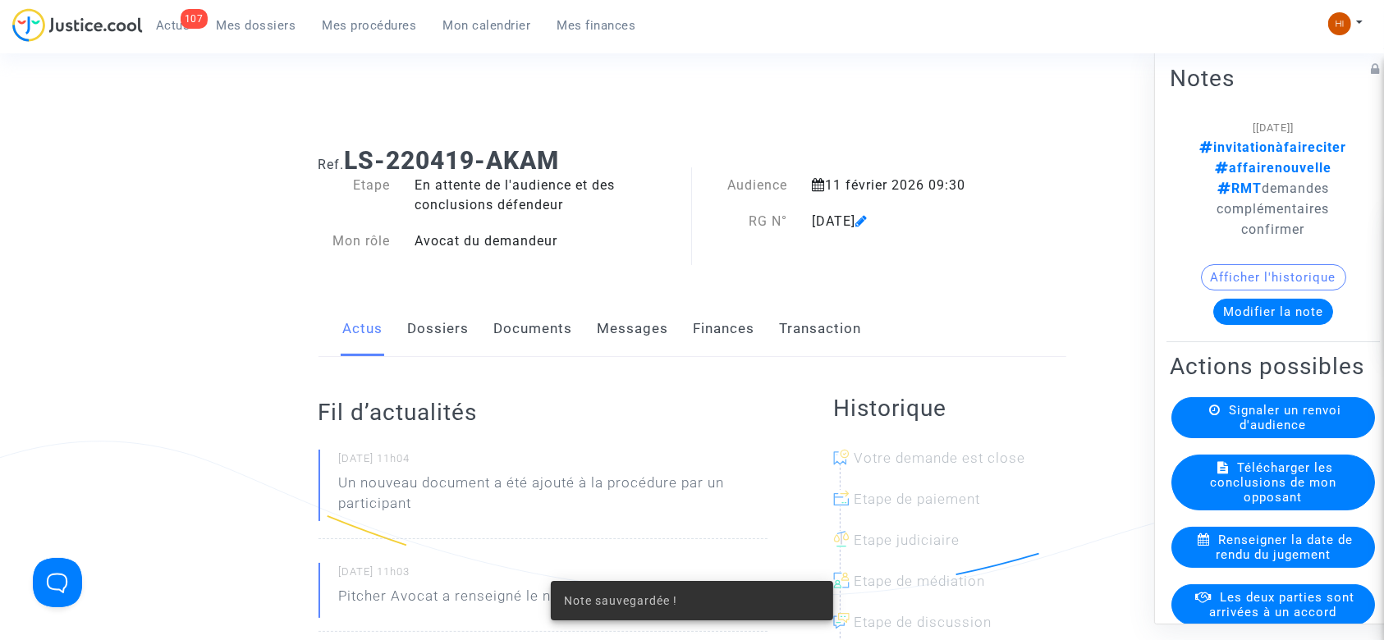
click at [513, 337] on link "Documents" at bounding box center [533, 329] width 79 height 54
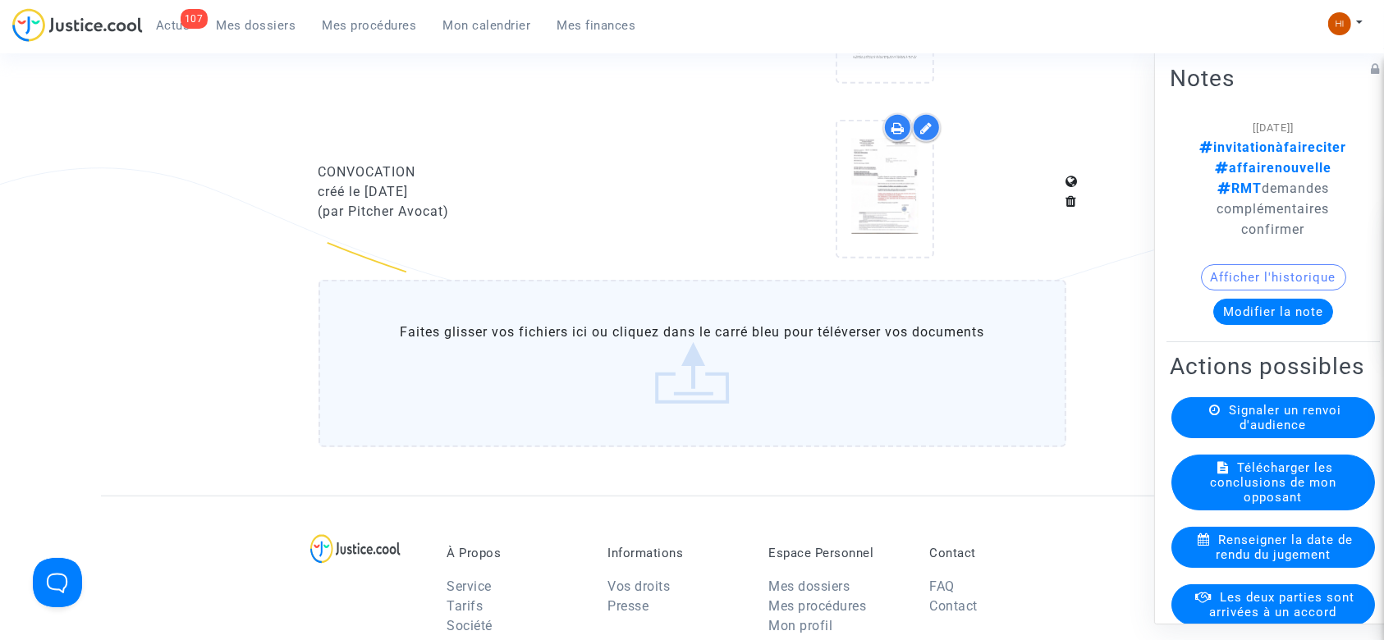
scroll to position [1041, 0]
click at [621, 371] on label "Faites glisser vos fichiers ici ou cliquez dans le carré bleu pour téléverser v…" at bounding box center [693, 366] width 748 height 168
click at [0, 0] on input "Faites glisser vos fichiers ici ou cliquez dans le carré bleu pour téléverser v…" at bounding box center [0, 0] width 0 height 0
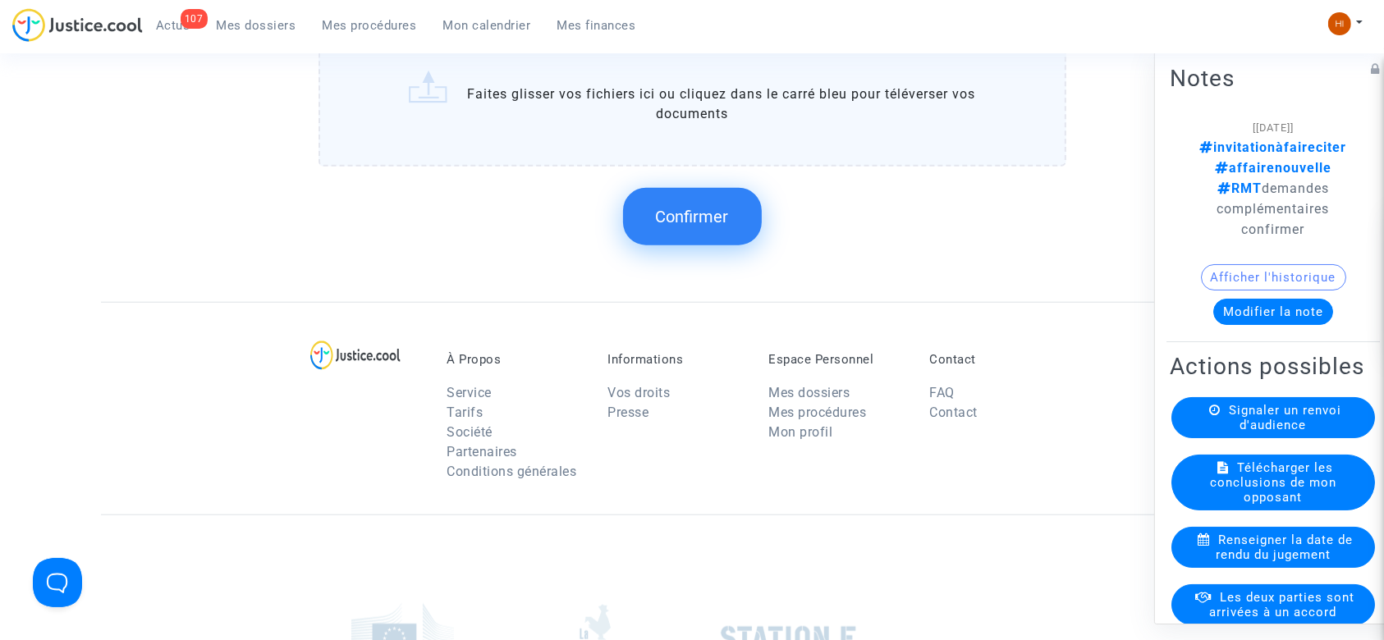
scroll to position [1517, 0]
click at [709, 231] on button "Confirmer" at bounding box center [692, 218] width 139 height 57
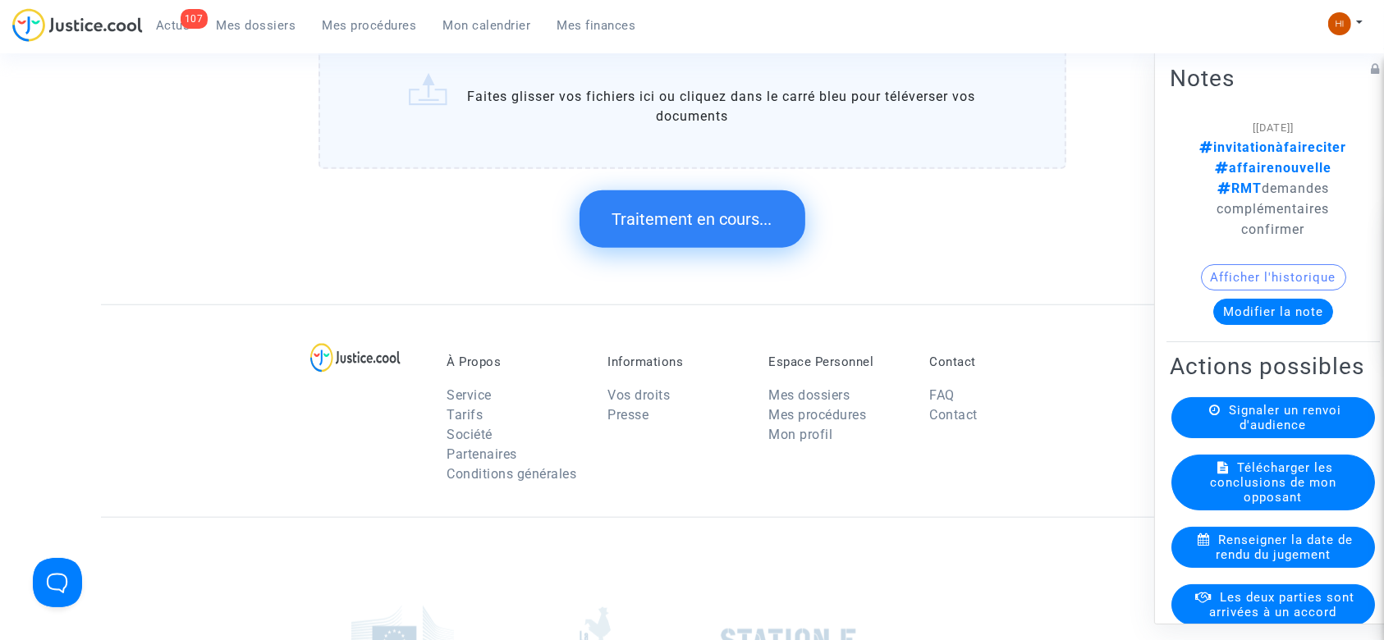
scroll to position [0, 0]
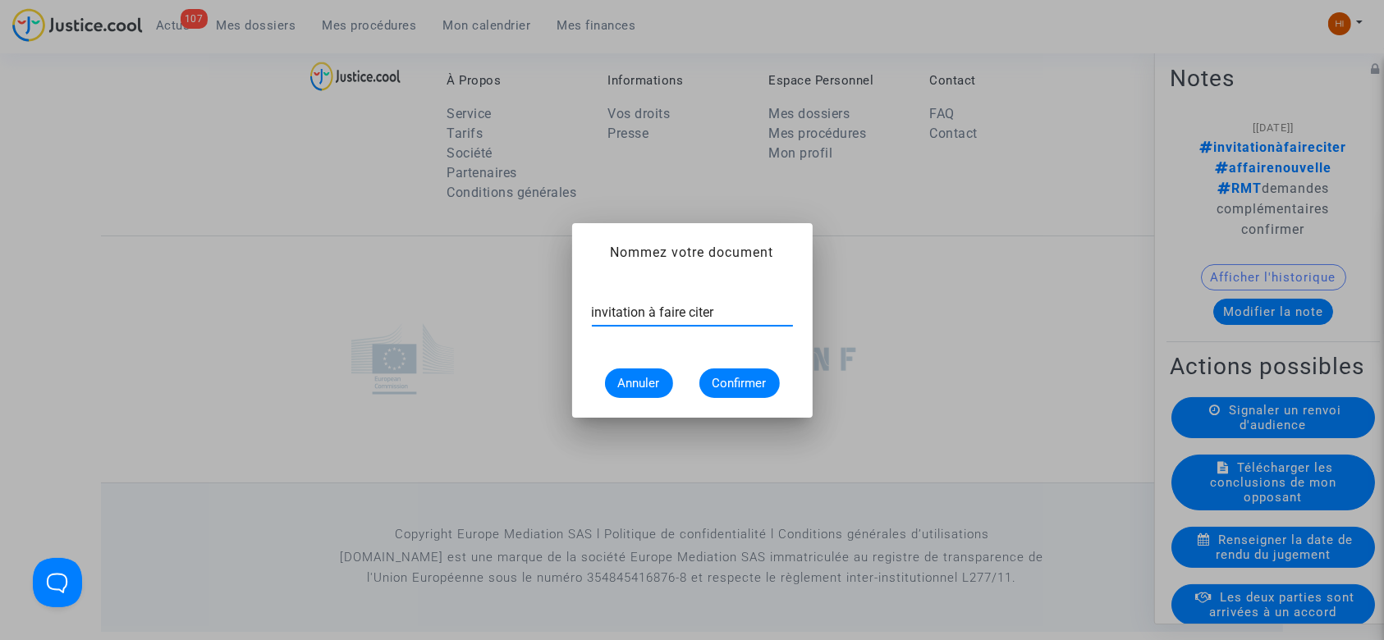
type input "invitation à faire citer"
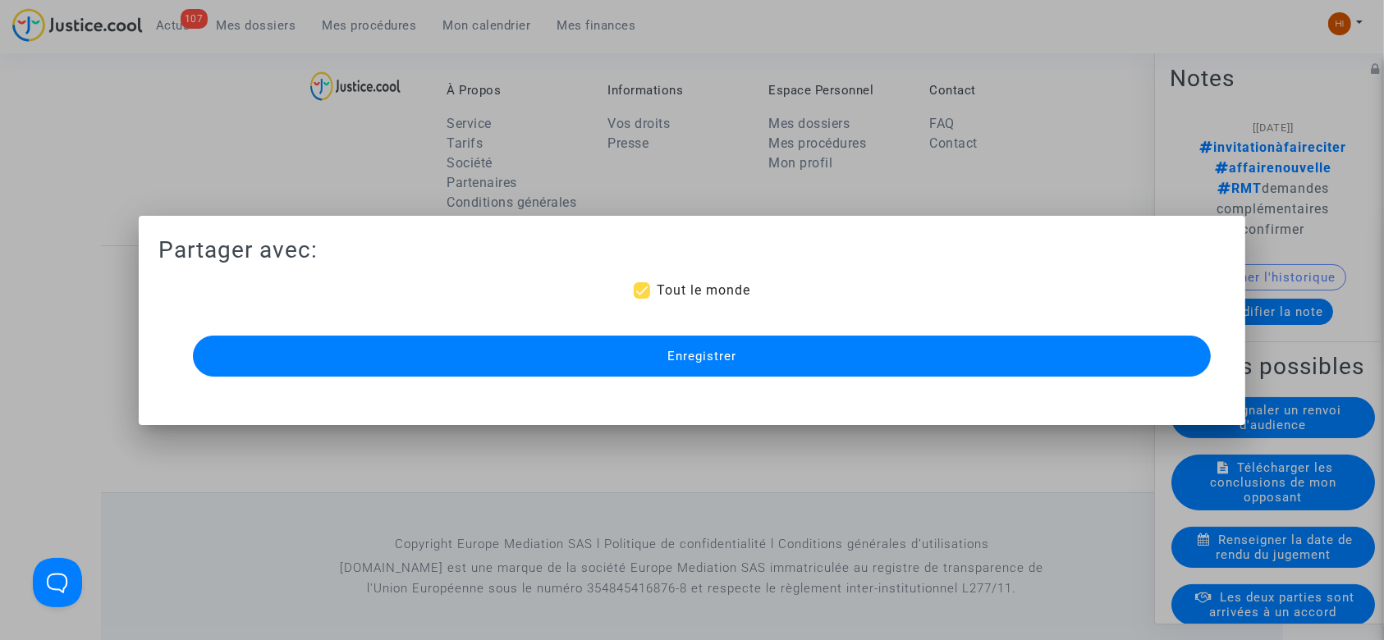
click at [824, 351] on button "Enregistrer" at bounding box center [702, 356] width 1019 height 41
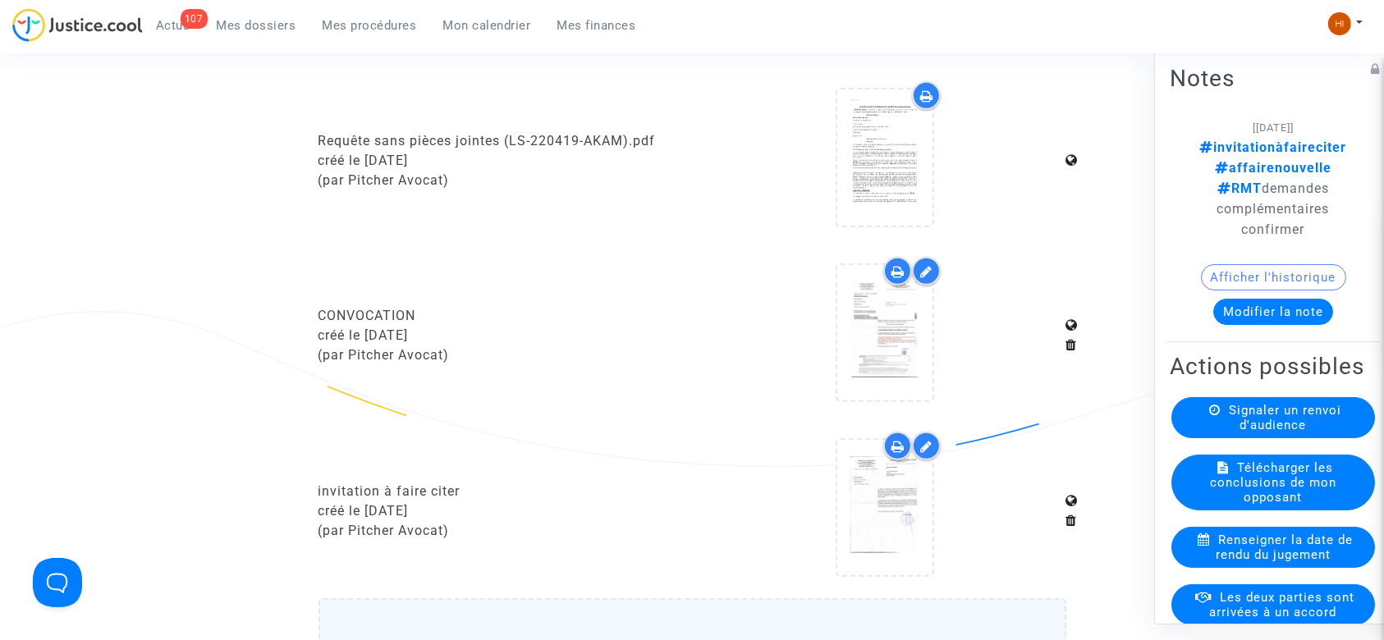
scroll to position [927, 0]
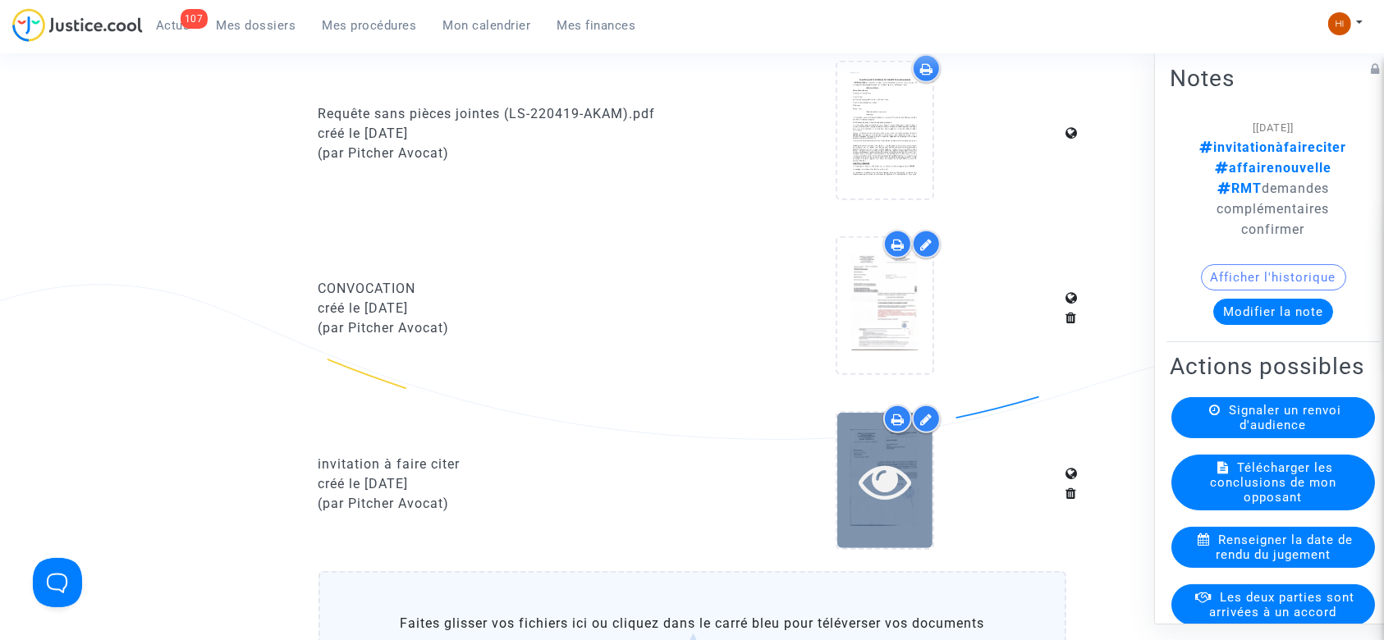
click at [888, 455] on icon at bounding box center [885, 481] width 53 height 53
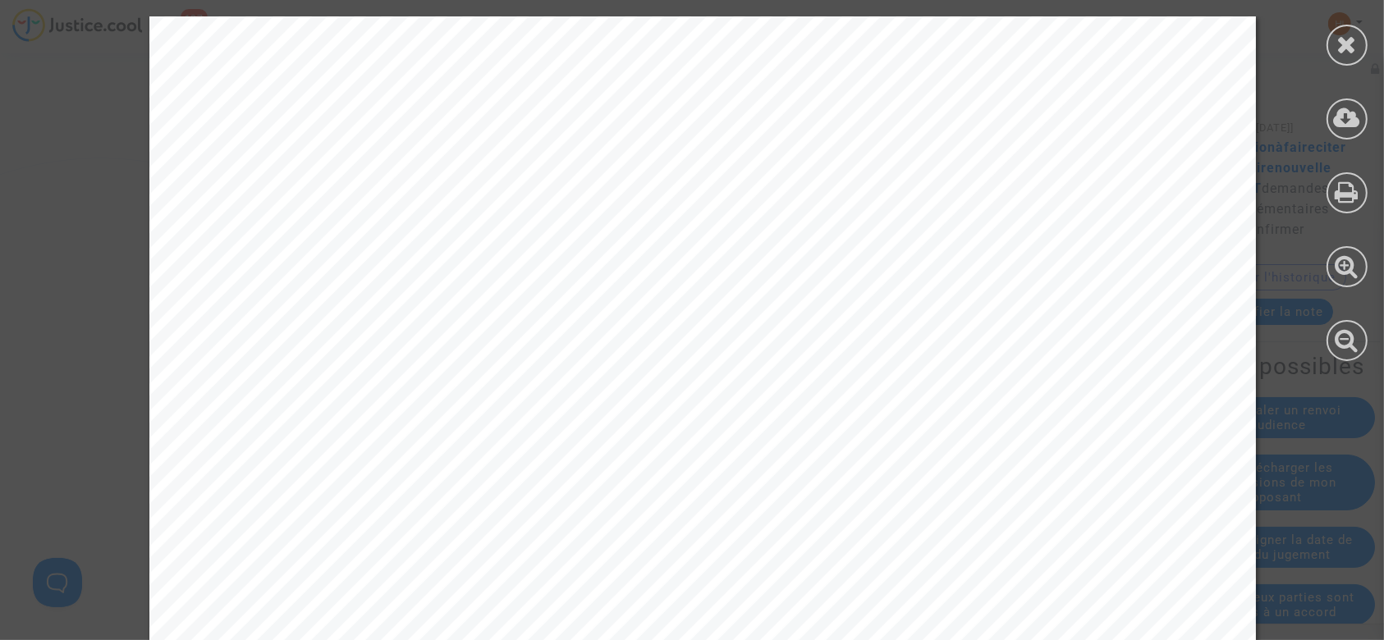
scroll to position [1103, 0]
